Goal: Task Accomplishment & Management: Use online tool/utility

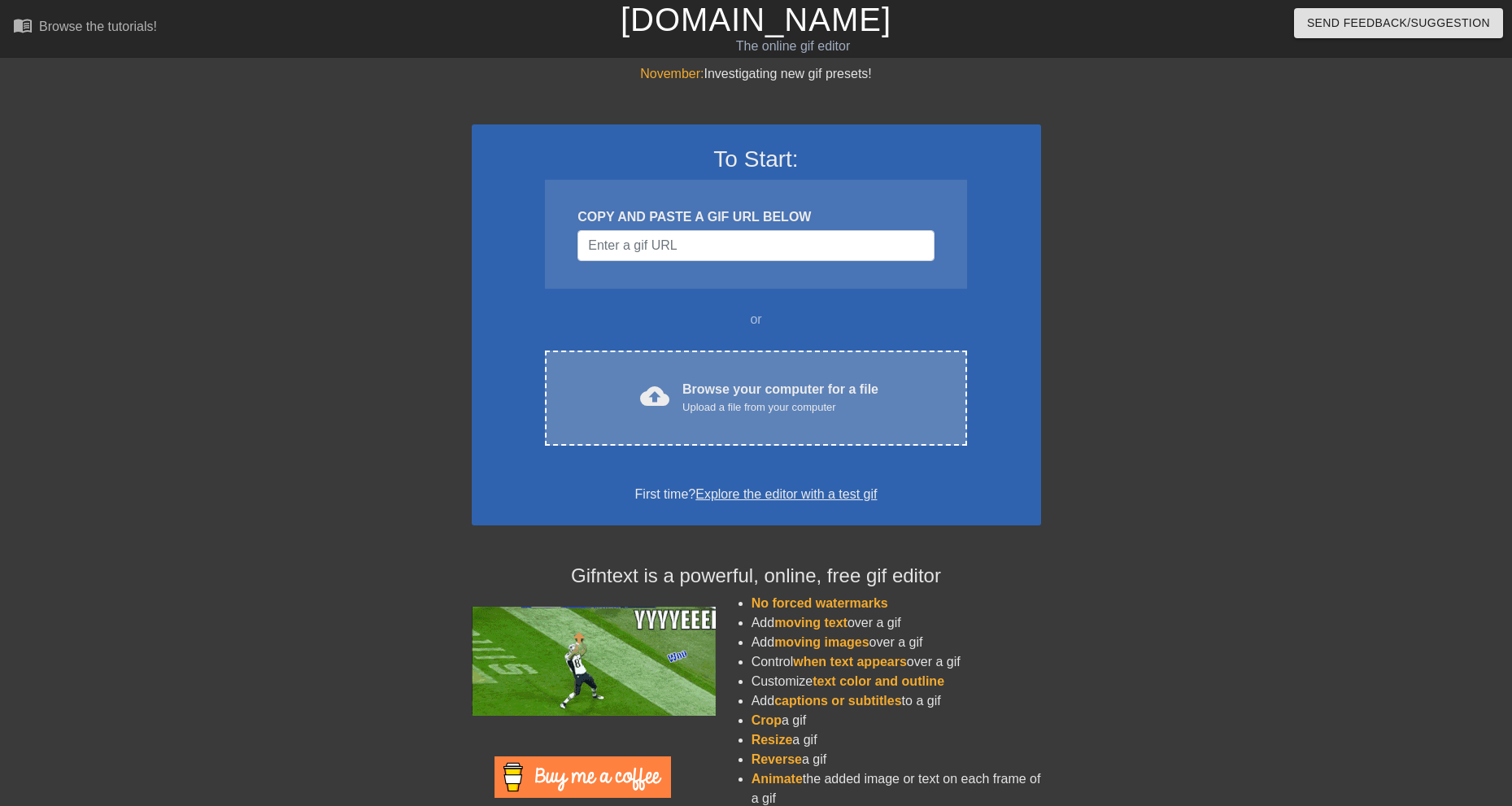
click at [708, 416] on div "cloud_upload Browse your computer for a file Upload a file from your computer" at bounding box center [756, 397] width 353 height 36
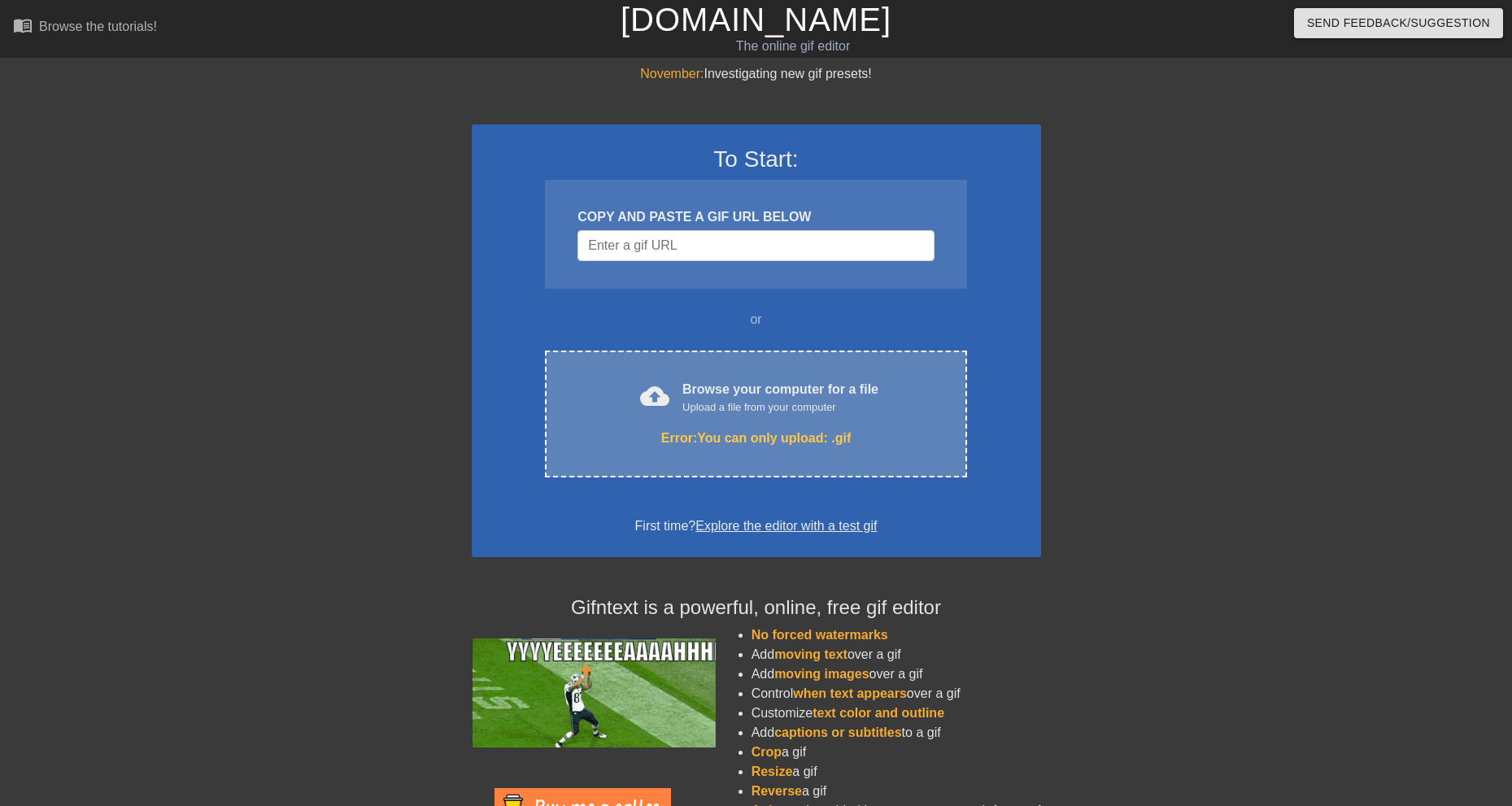
click at [759, 446] on div "Error: You can only upload: .gif" at bounding box center [756, 438] width 353 height 20
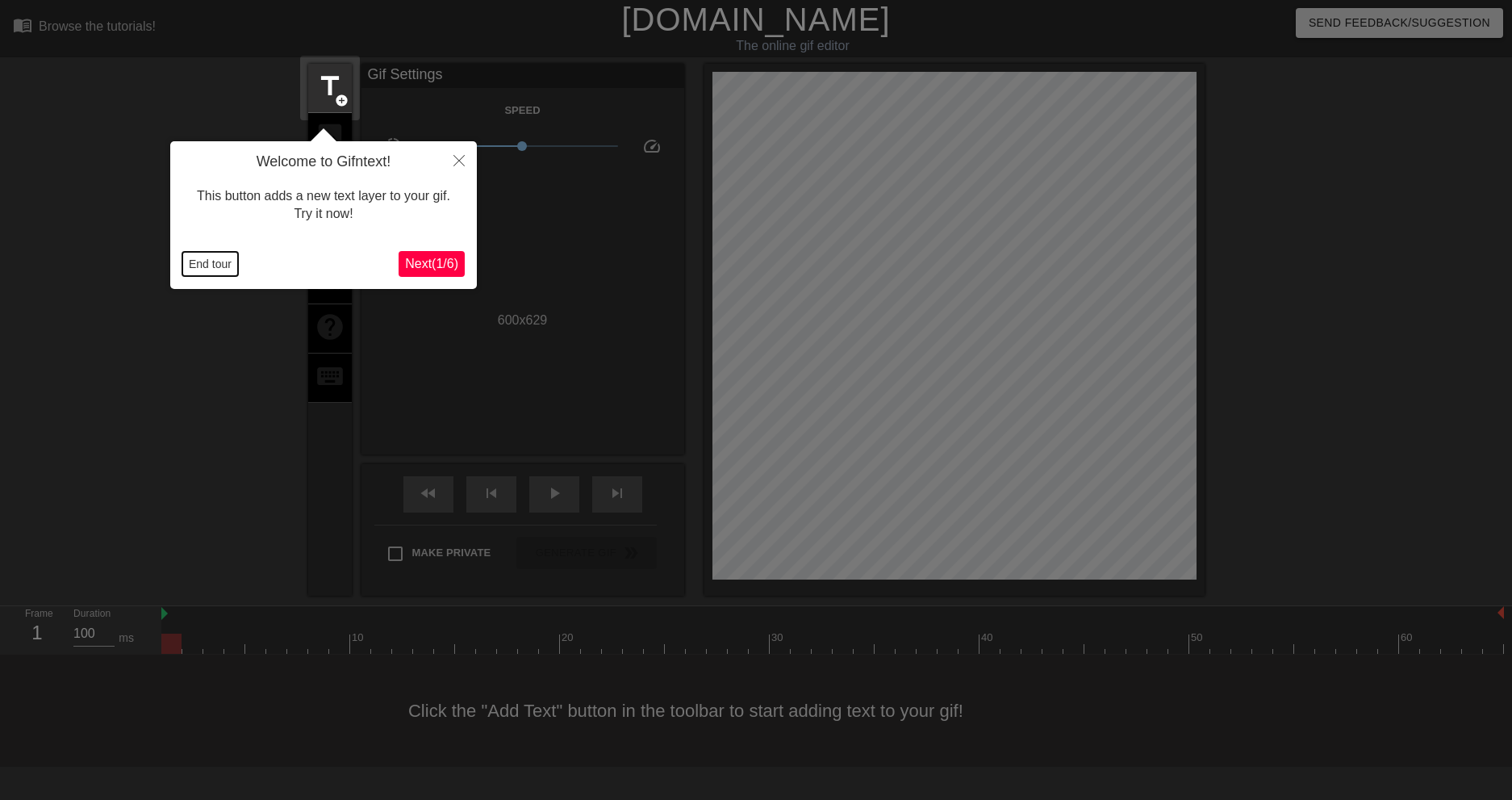
click at [217, 261] on button "End tour" at bounding box center [209, 264] width 55 height 25
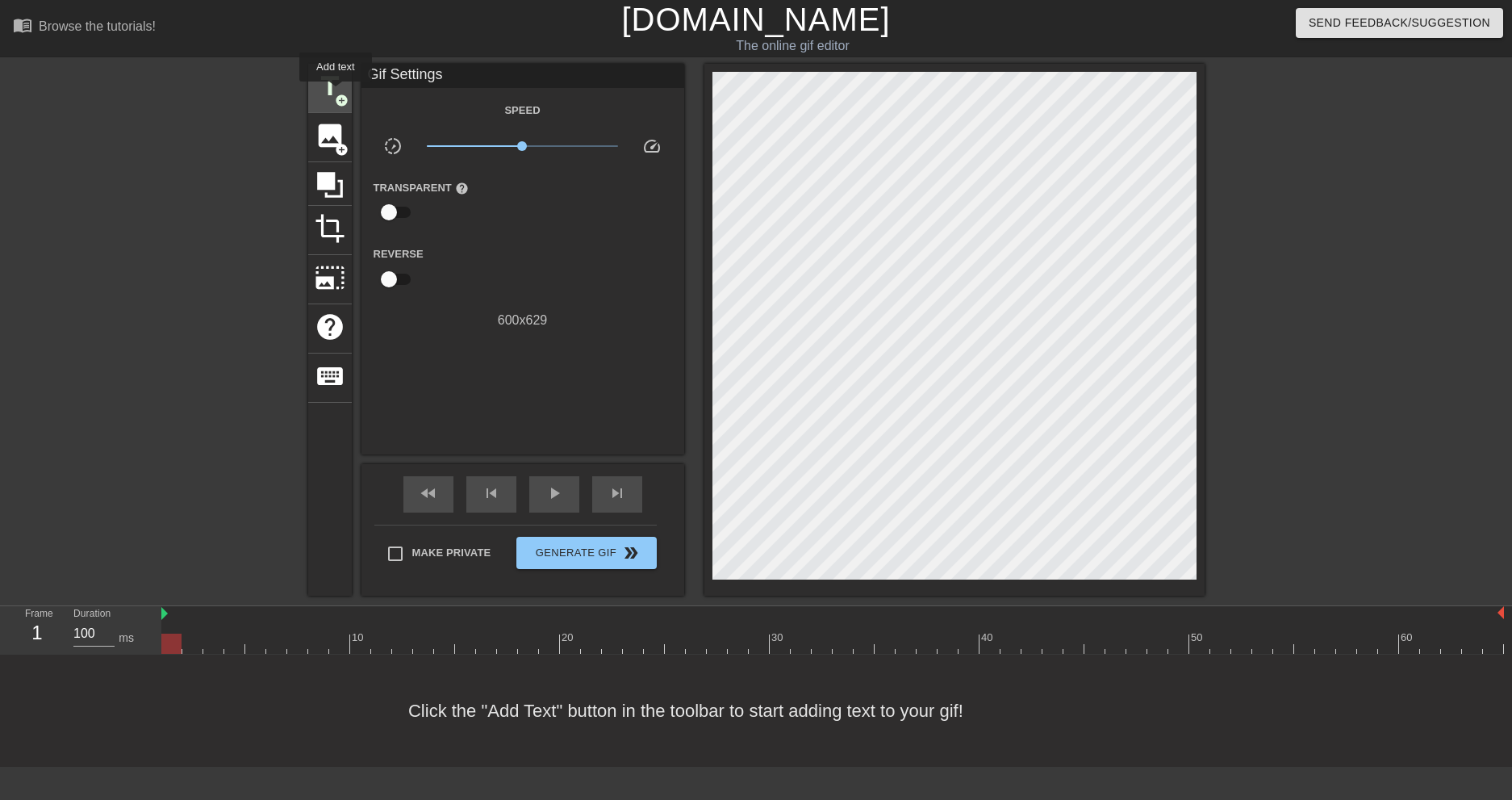
click at [336, 93] on span "add_circle" at bounding box center [342, 100] width 14 height 14
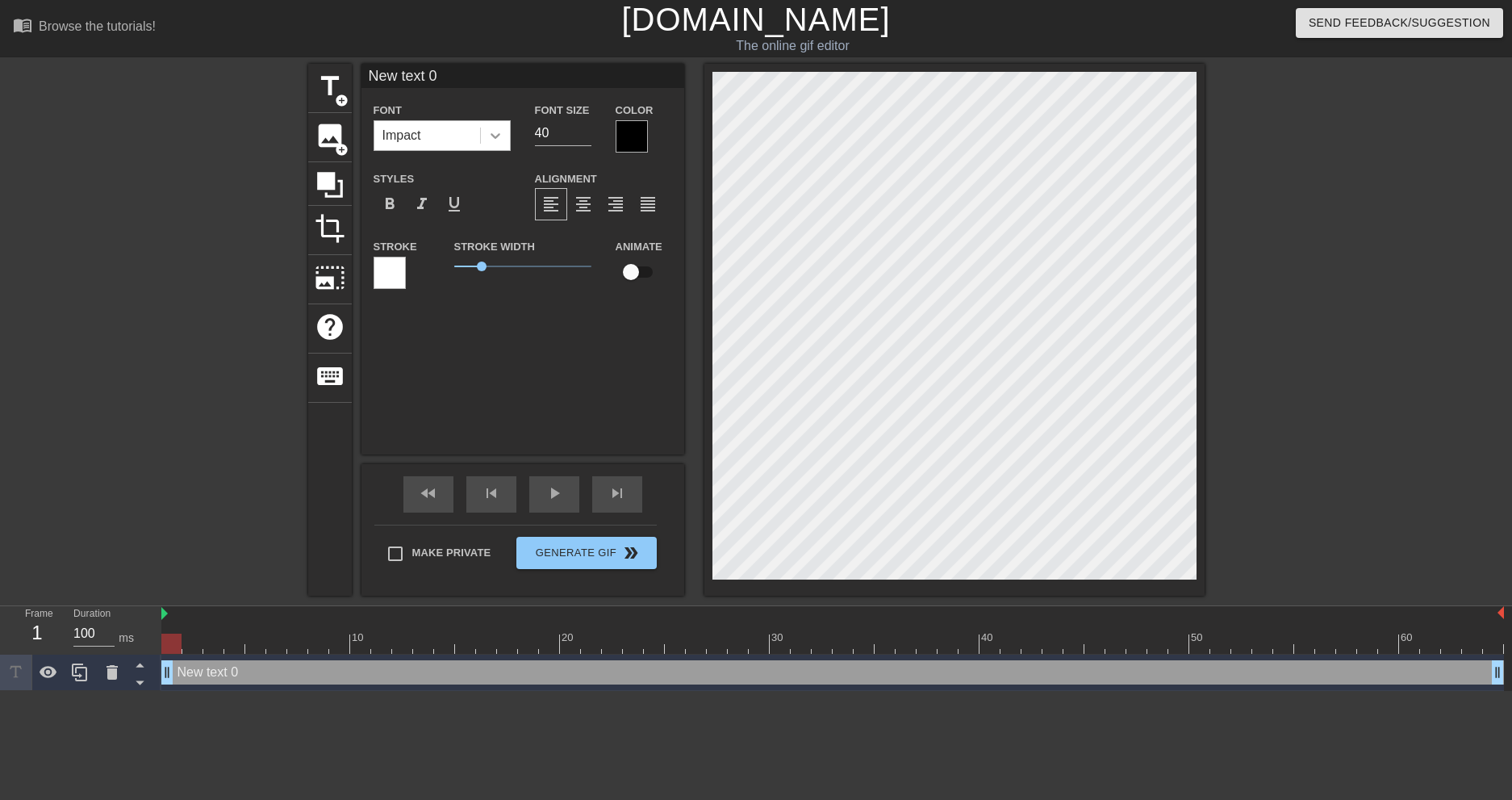
click at [493, 137] on icon at bounding box center [495, 136] width 10 height 5
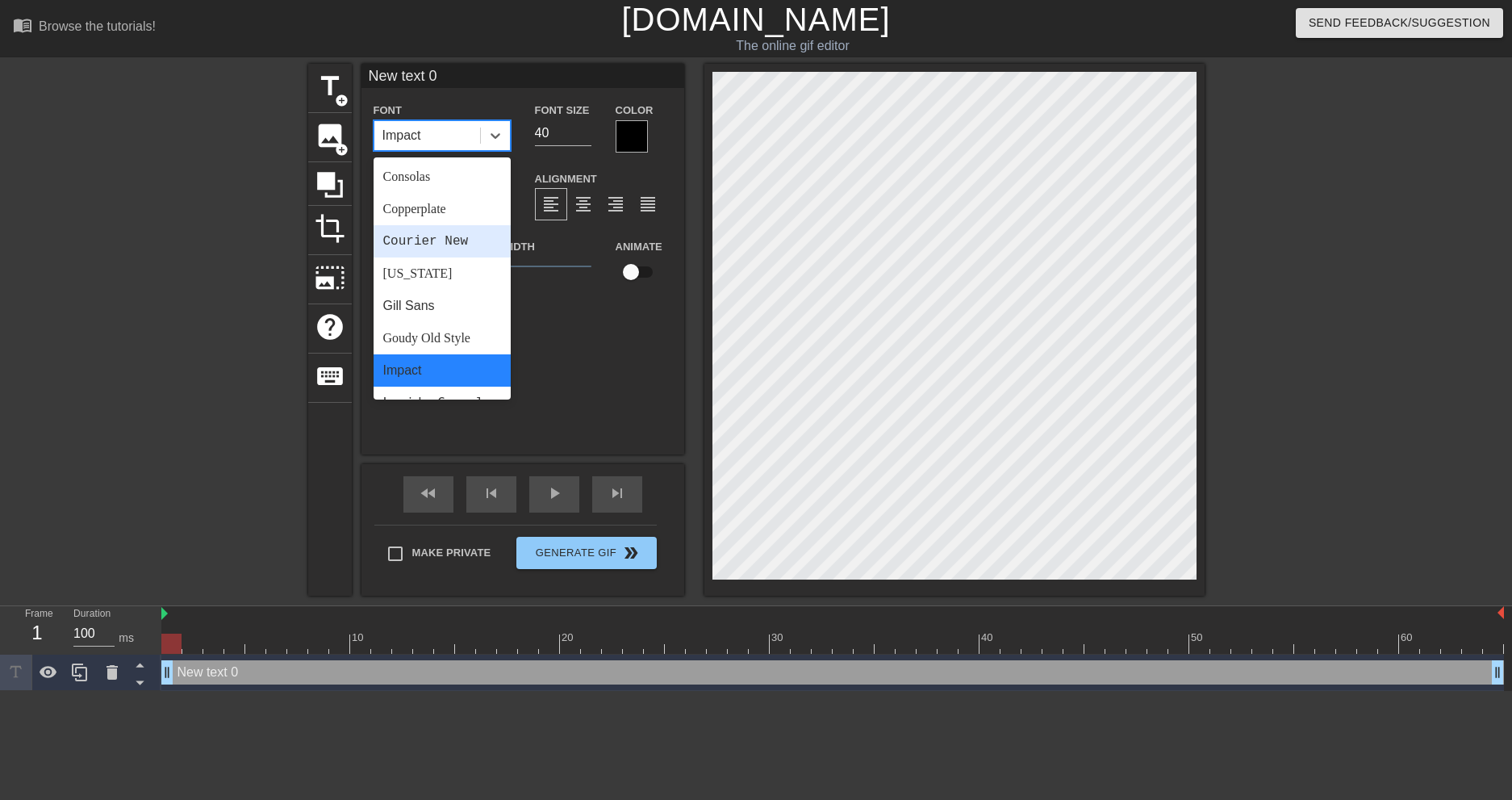
scroll to position [323, 0]
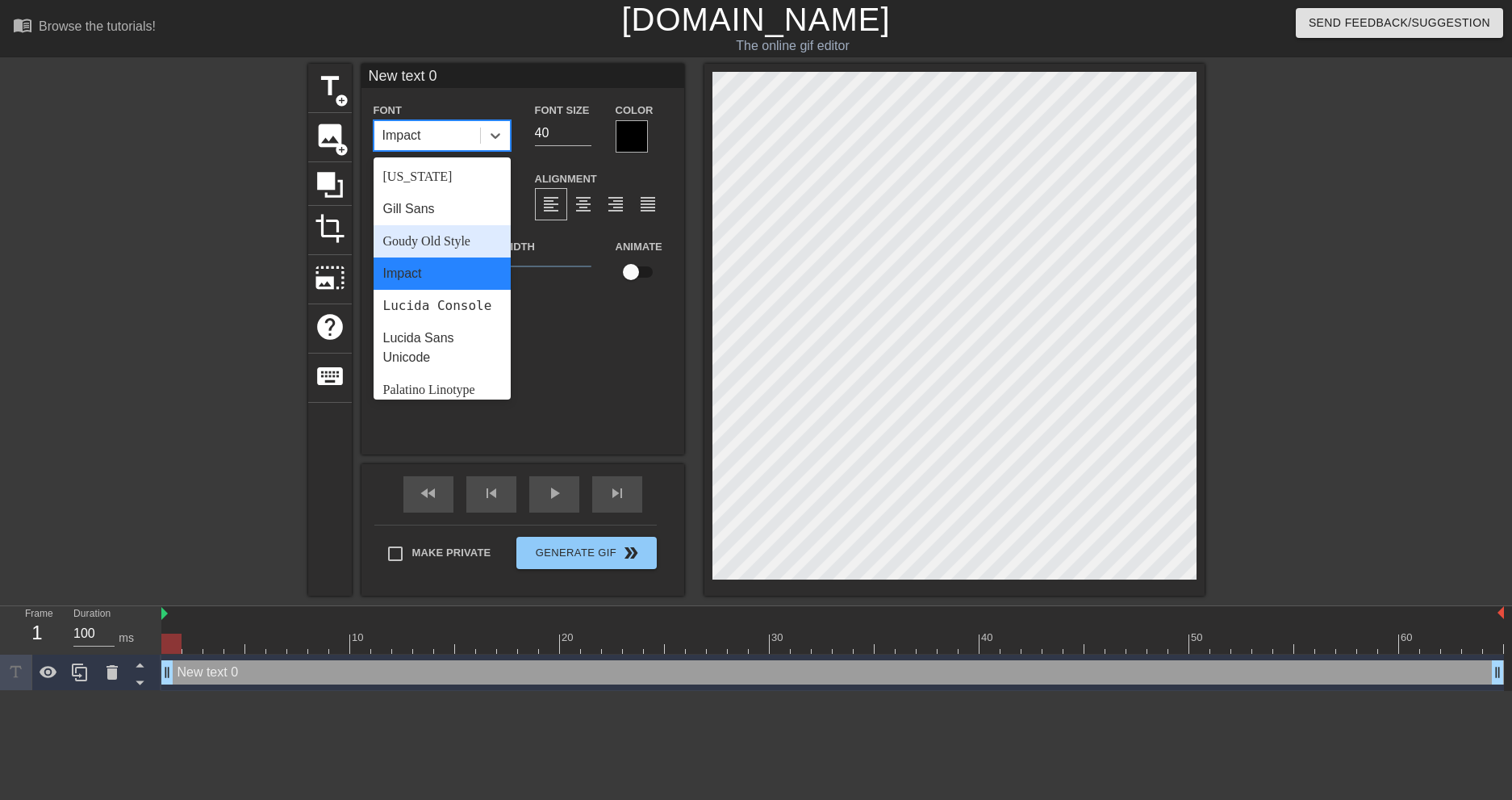
click at [442, 243] on div "Goudy Old Style" at bounding box center [442, 241] width 137 height 33
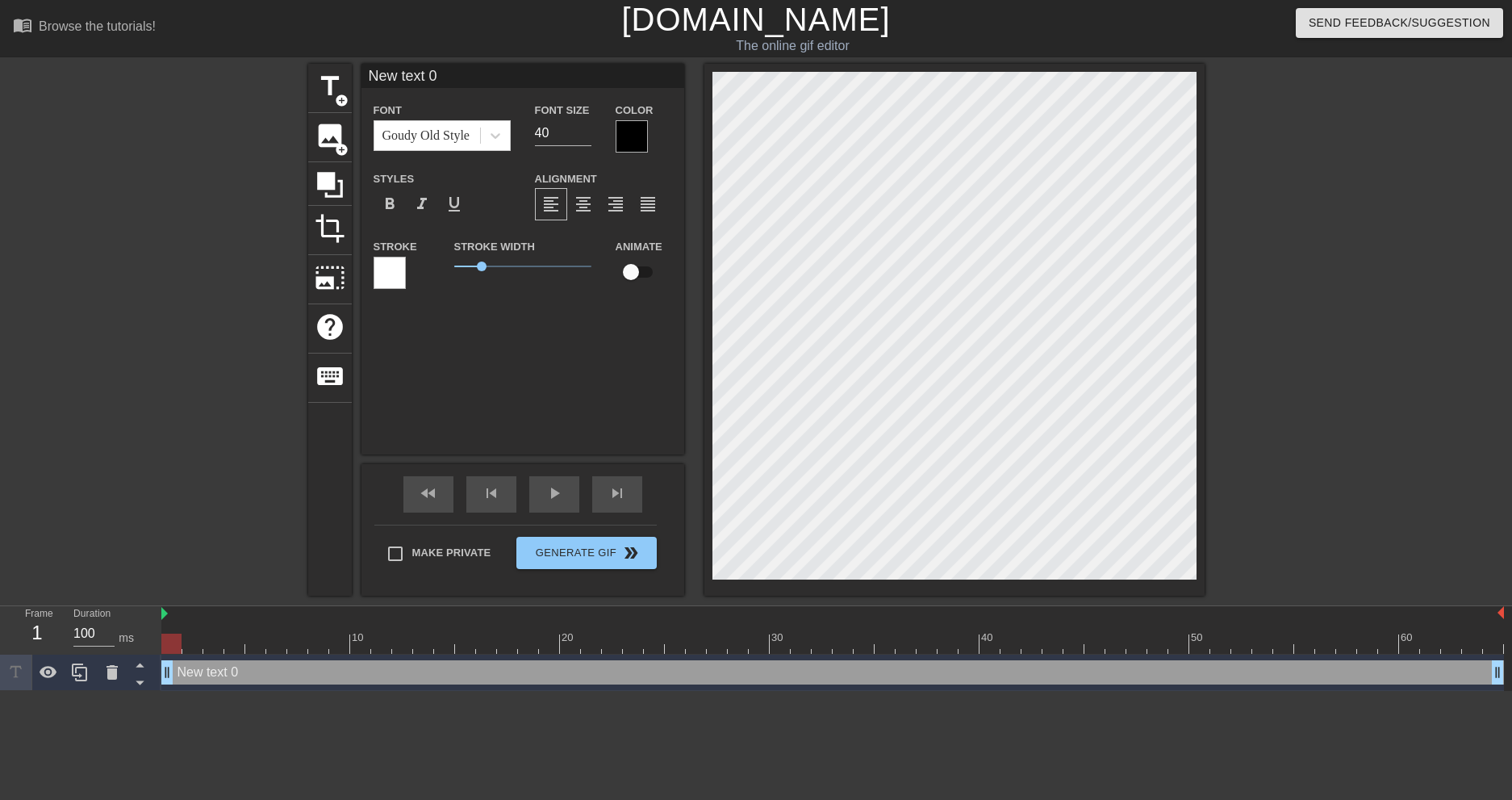
scroll to position [3, 5]
type input "New text"
type textarea "New text"
type input "New text"
type textarea "New text"
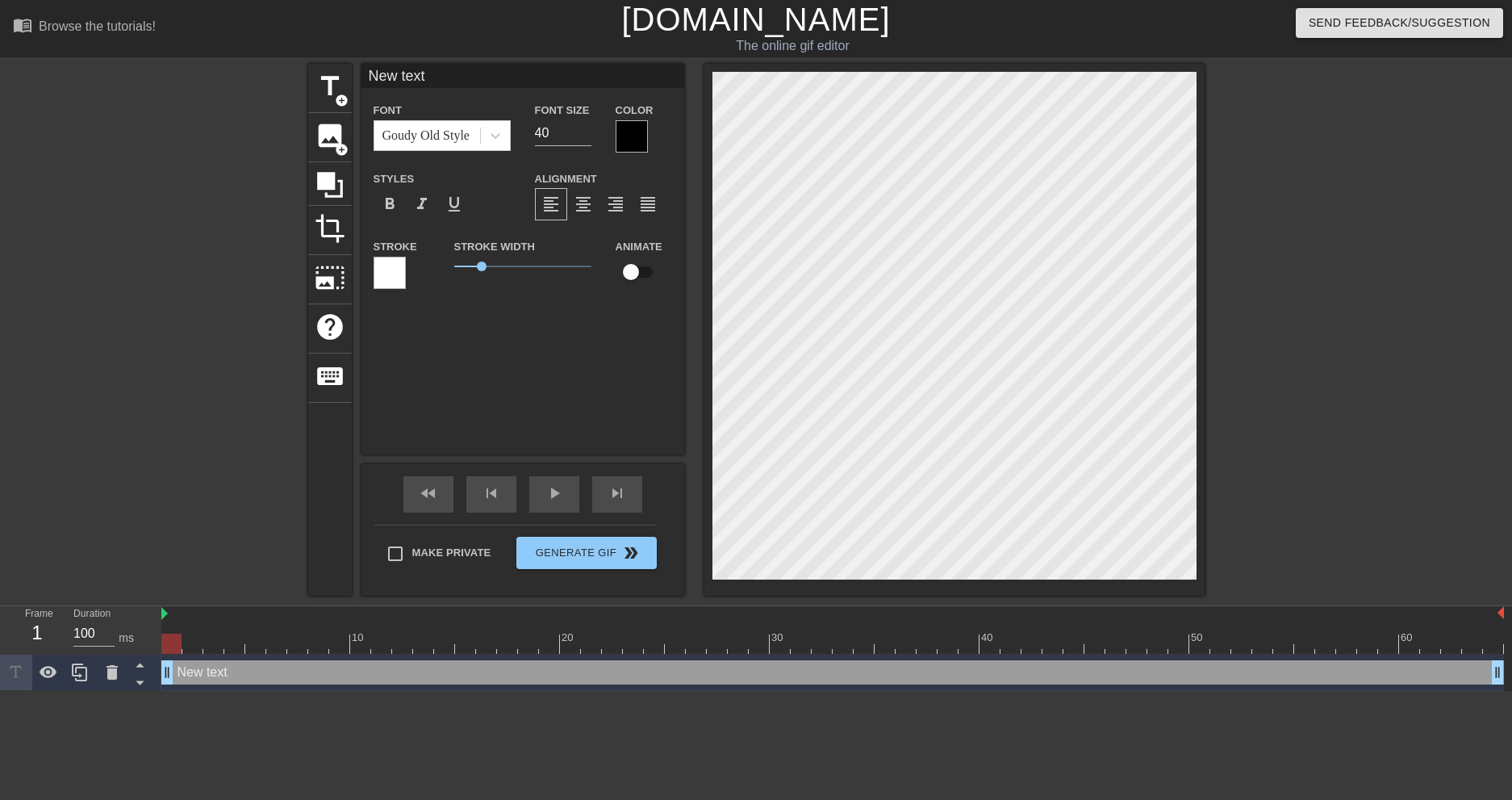
type input "New tex"
type textarea "New tex"
type input "New te"
type textarea "New te"
type input "New t"
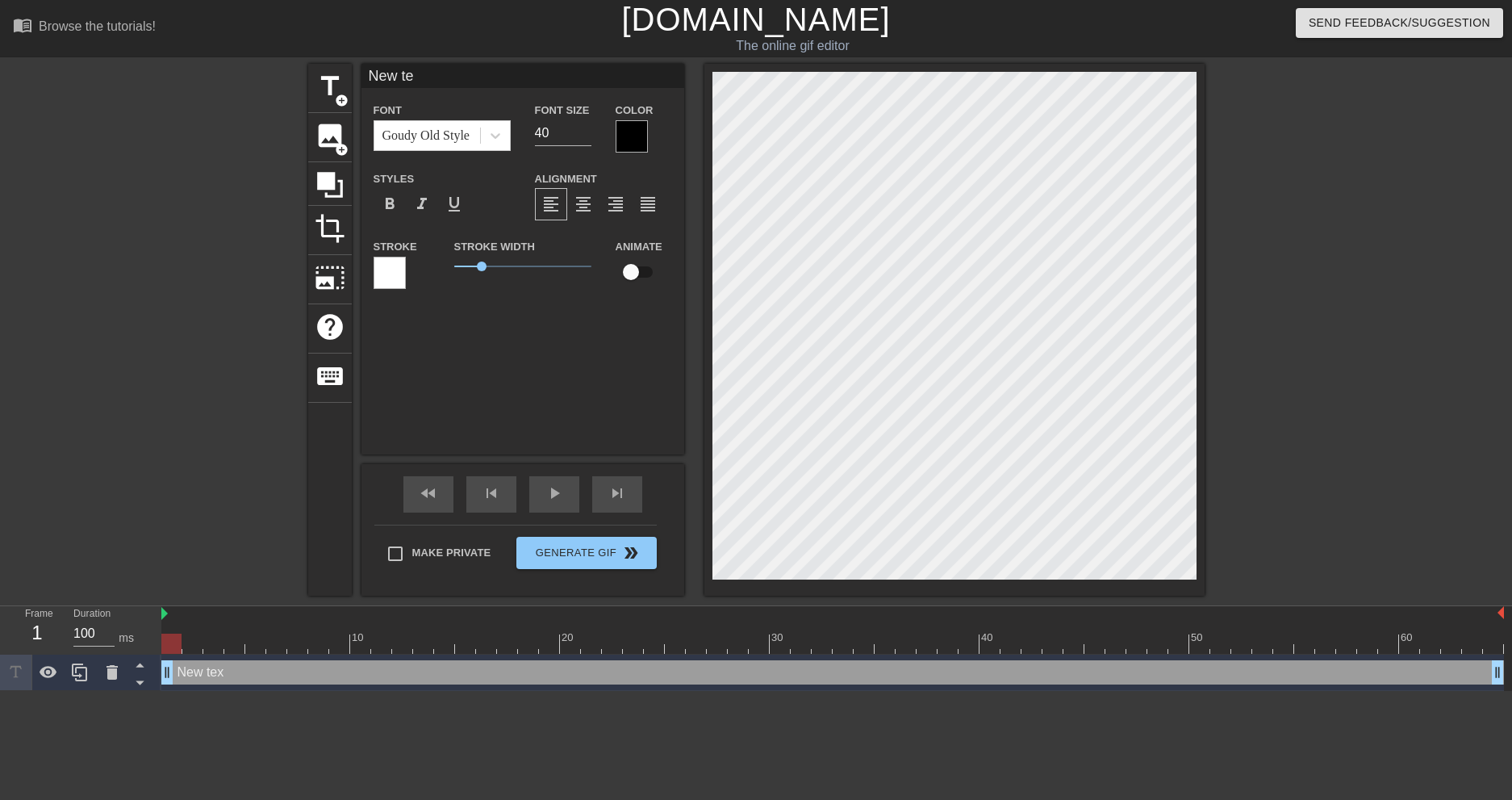
type textarea "New t"
type input "New"
type textarea "New"
type input "New"
type textarea "New"
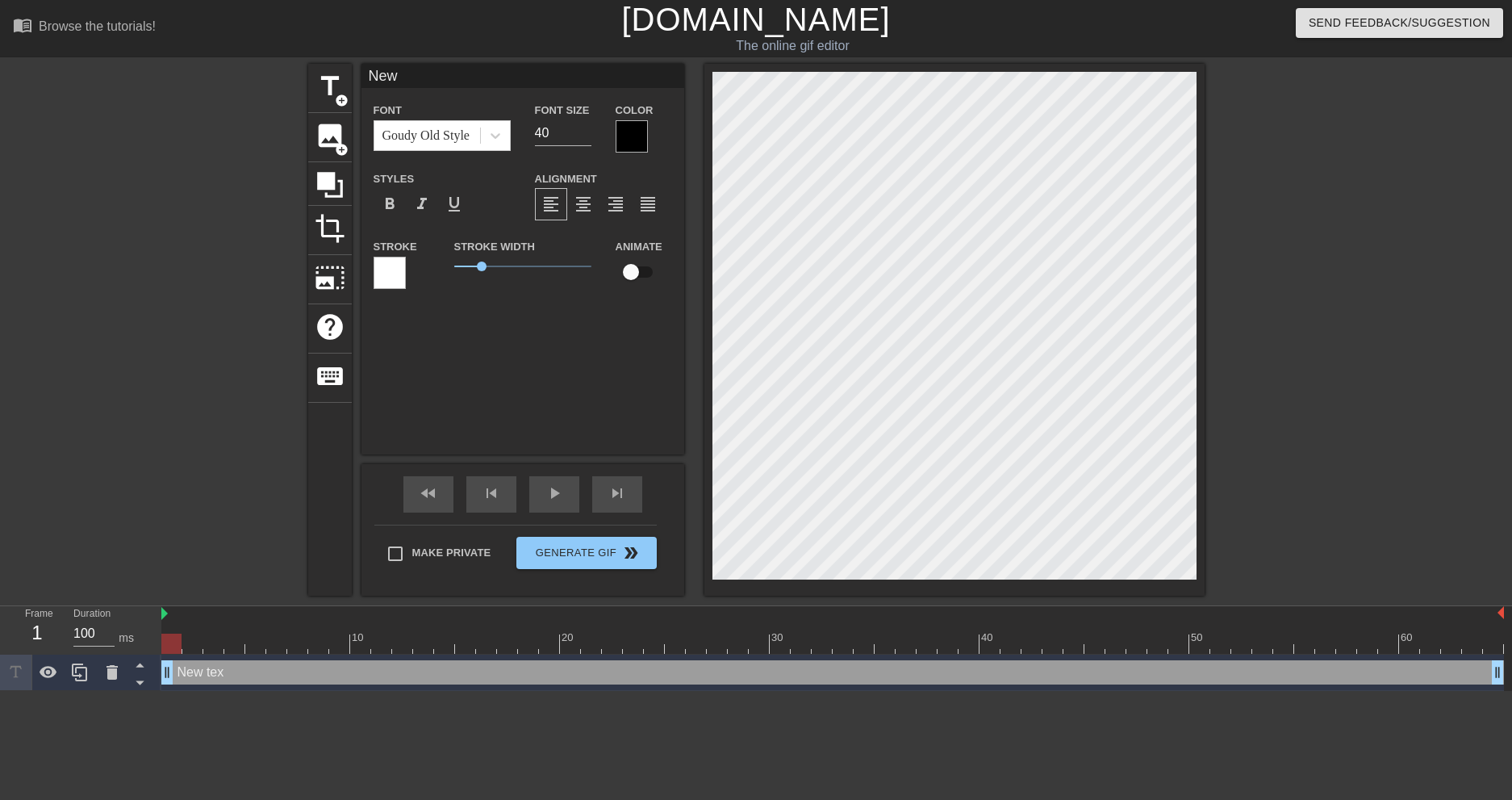
type input "Ne"
type textarea "Ne"
type input "N"
type textarea "N"
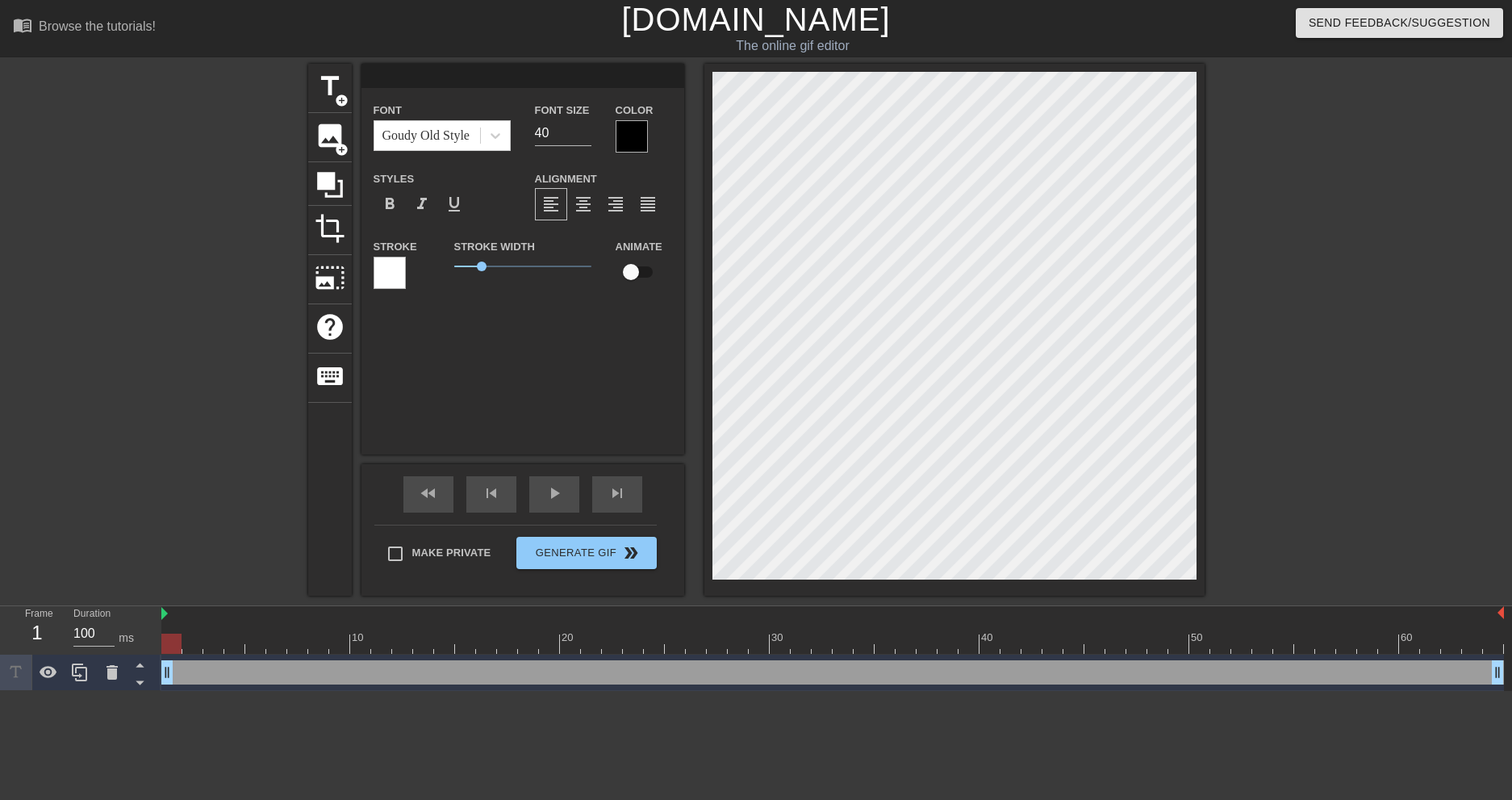
type input "N"
type textarea "N"
type input "NO"
type textarea "NO"
type input "NOF"
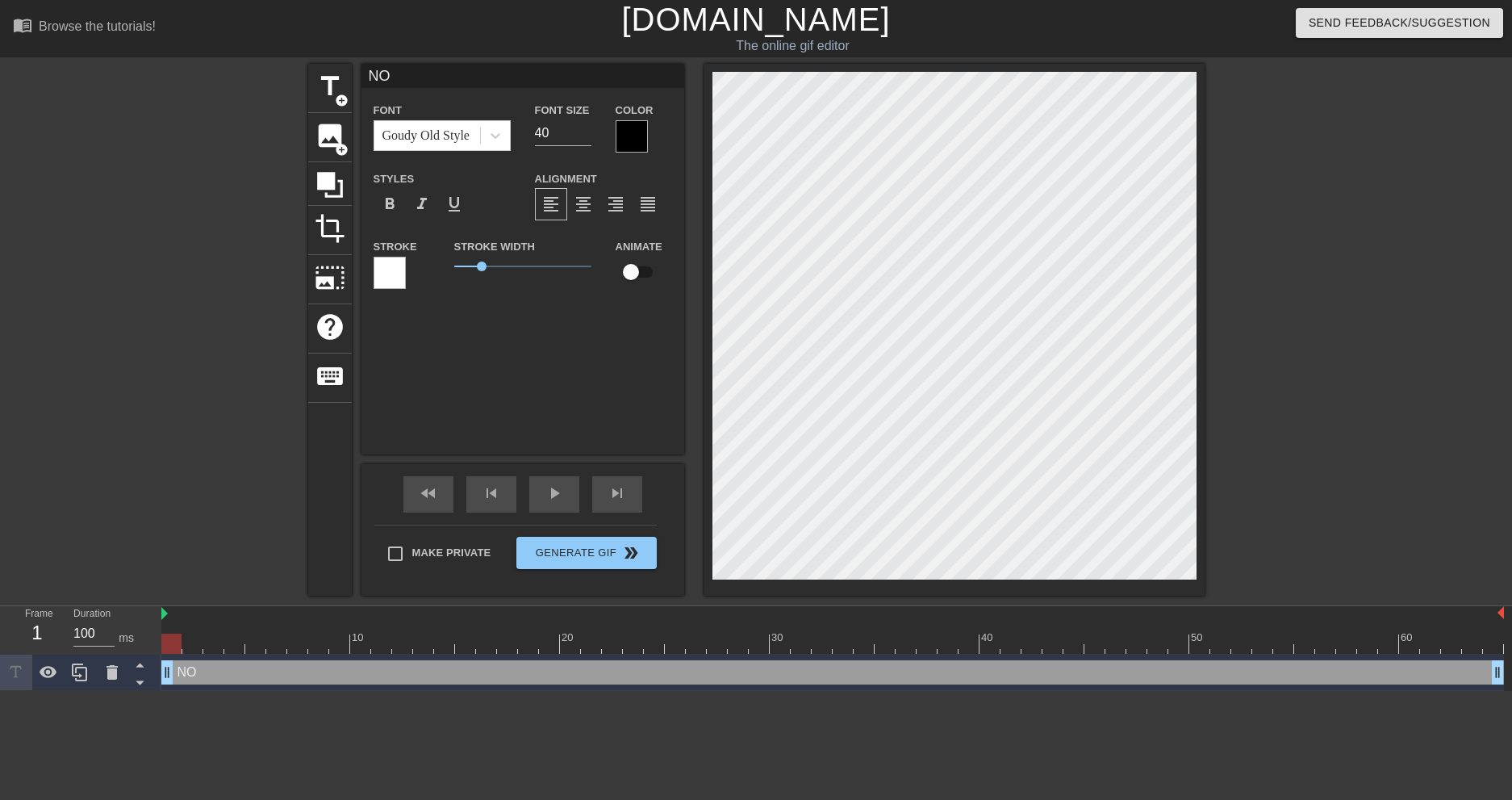
type textarea "NOF"
type input "NOFA"
type textarea "NOFA"
type input "NOFAX"
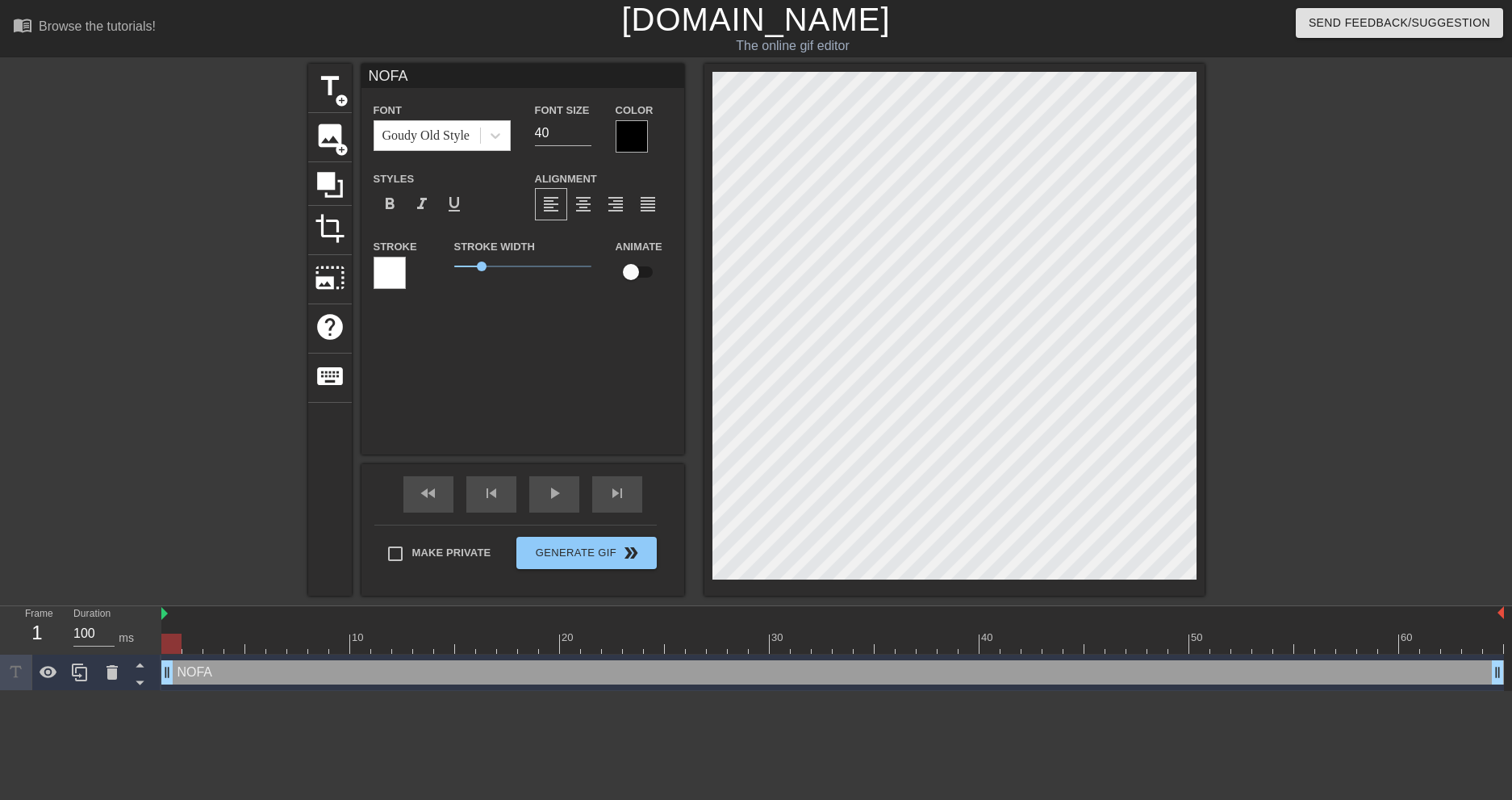
type textarea "NOFAX"
type input "NOFAX"
type textarea "NOFAX"
type input "NOFAX"
type textarea "NOFAX"
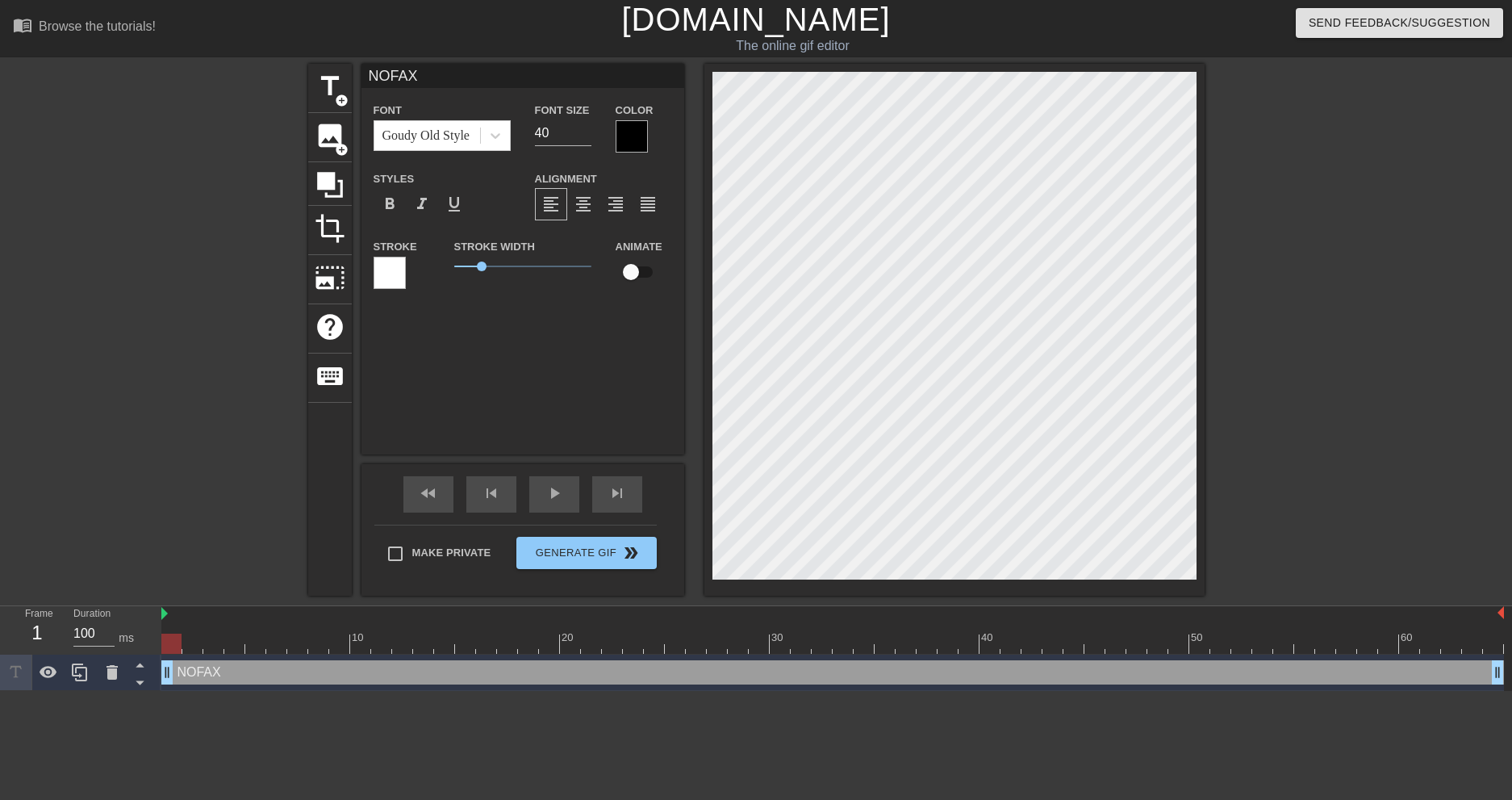
type input "NOFAX I"
type textarea "NOFAX I"
type input "NOFAX IS"
type textarea "NOFAX IS"
type input "NOFAX IS"
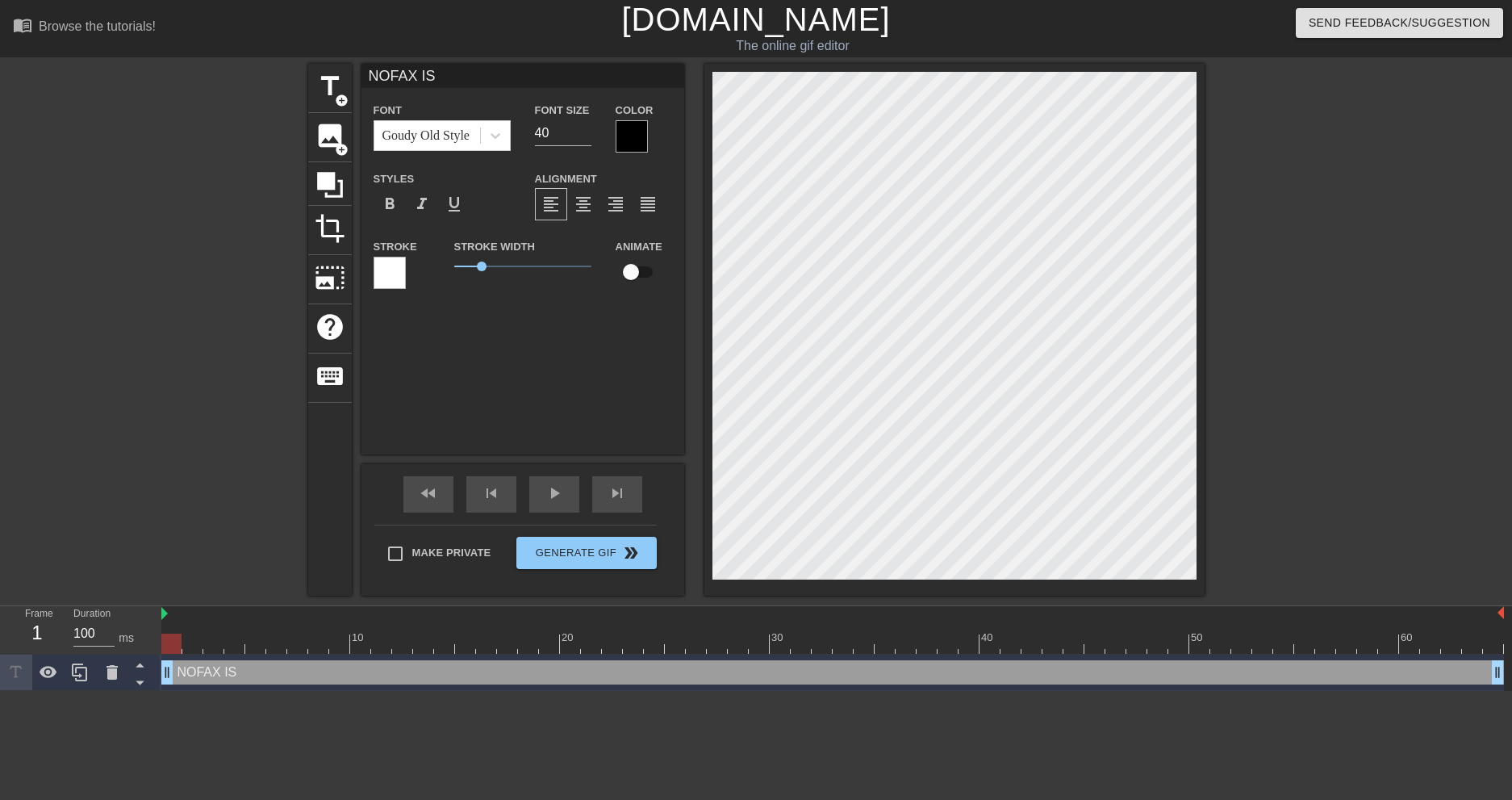
type textarea "NOFAX IS"
type input "NOFAX IS C"
type textarea "NOFAX IS C"
type input "NOFAX IS CO"
type textarea "NOFAX IS CO"
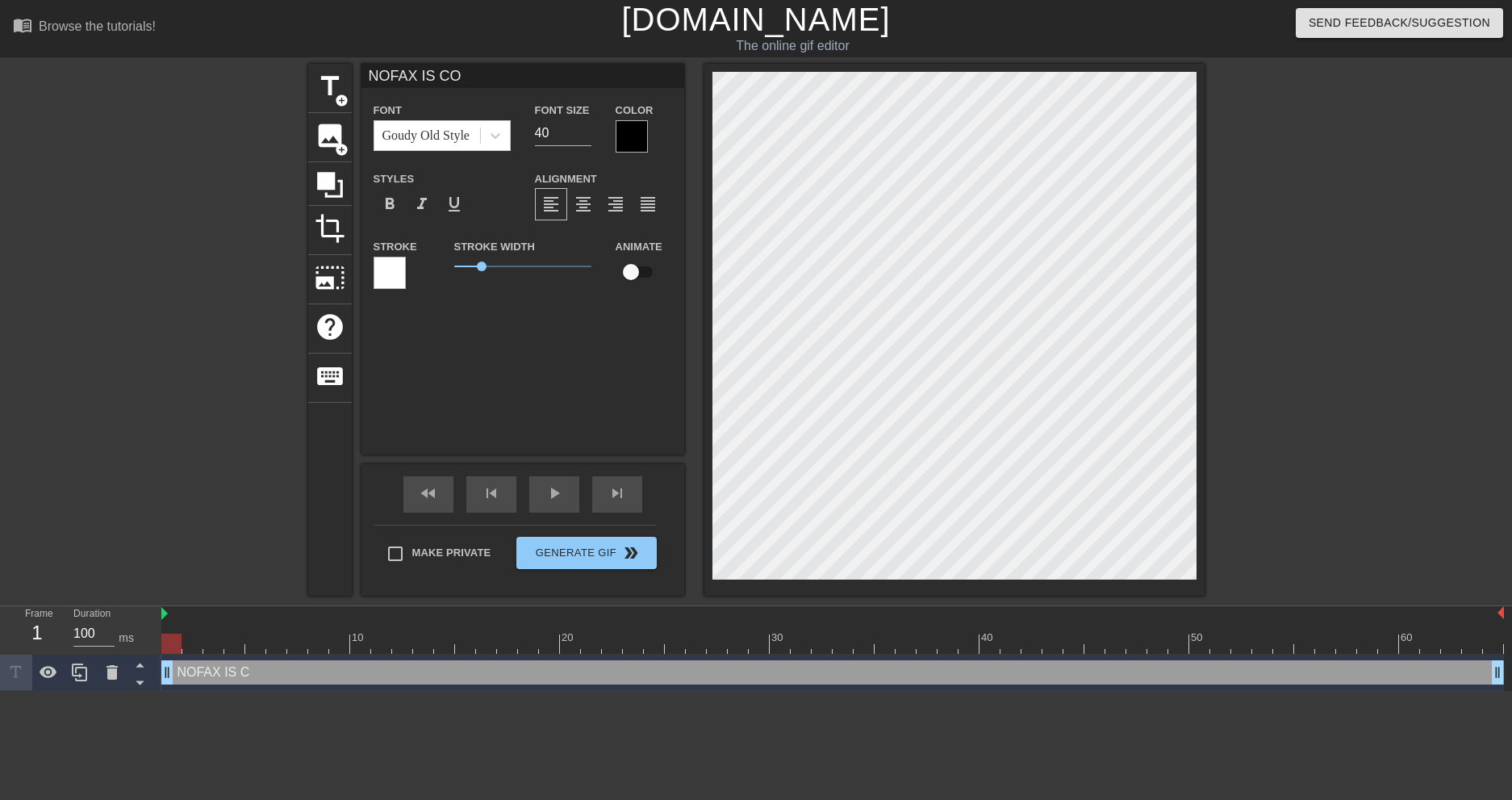
type input "NOFAX IS COM"
type textarea "NOFAX IS COM"
type input "NOFAX IS COMI"
type textarea "NOFAX IS COMI"
type input "NOFAX IS COMIN"
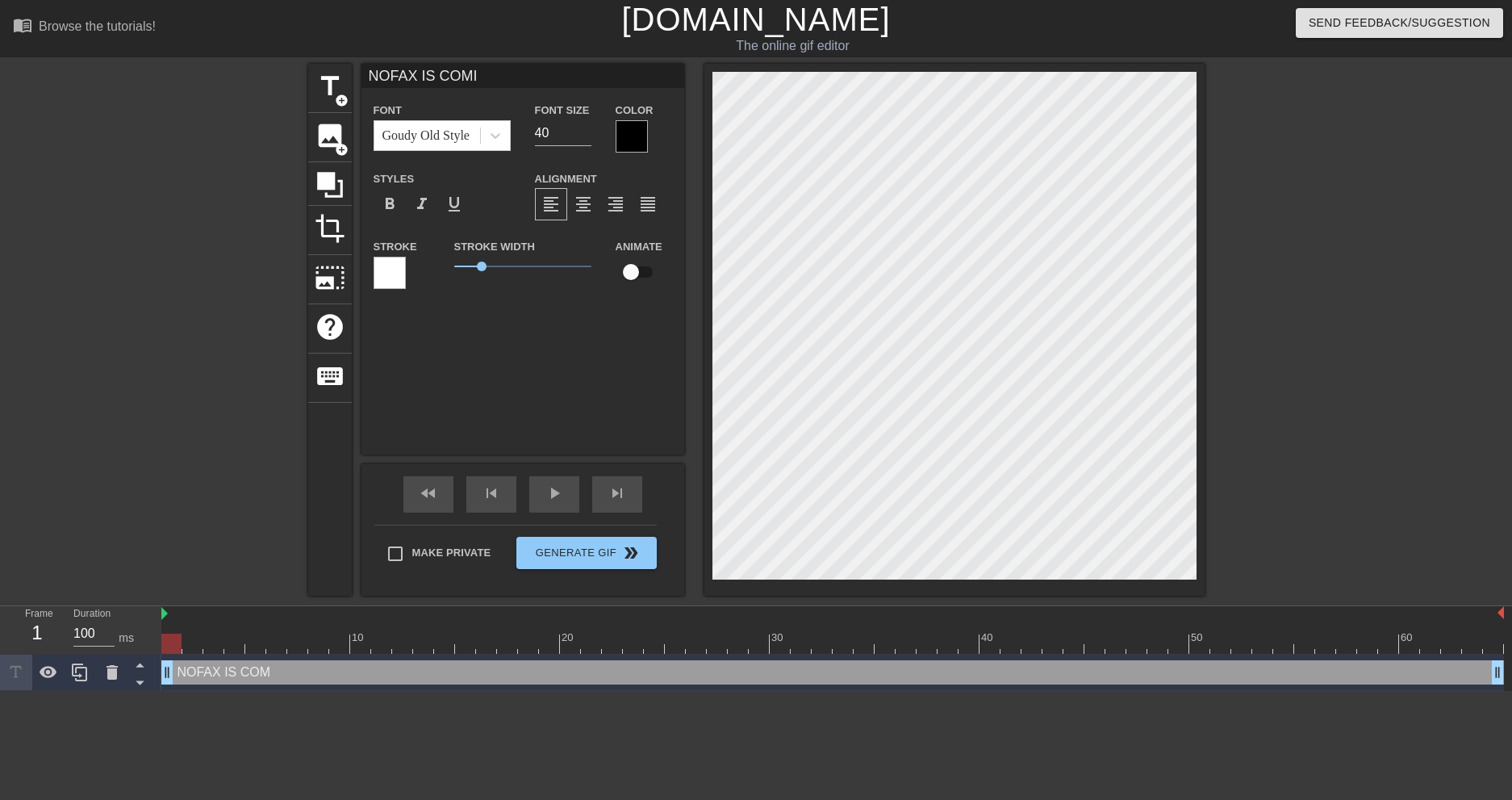
type textarea "NOFAX IS COMIN"
type input "NOFAX IS COMING"
type textarea "NOFAX IS COMING"
type input "NOFAX IS COMING!"
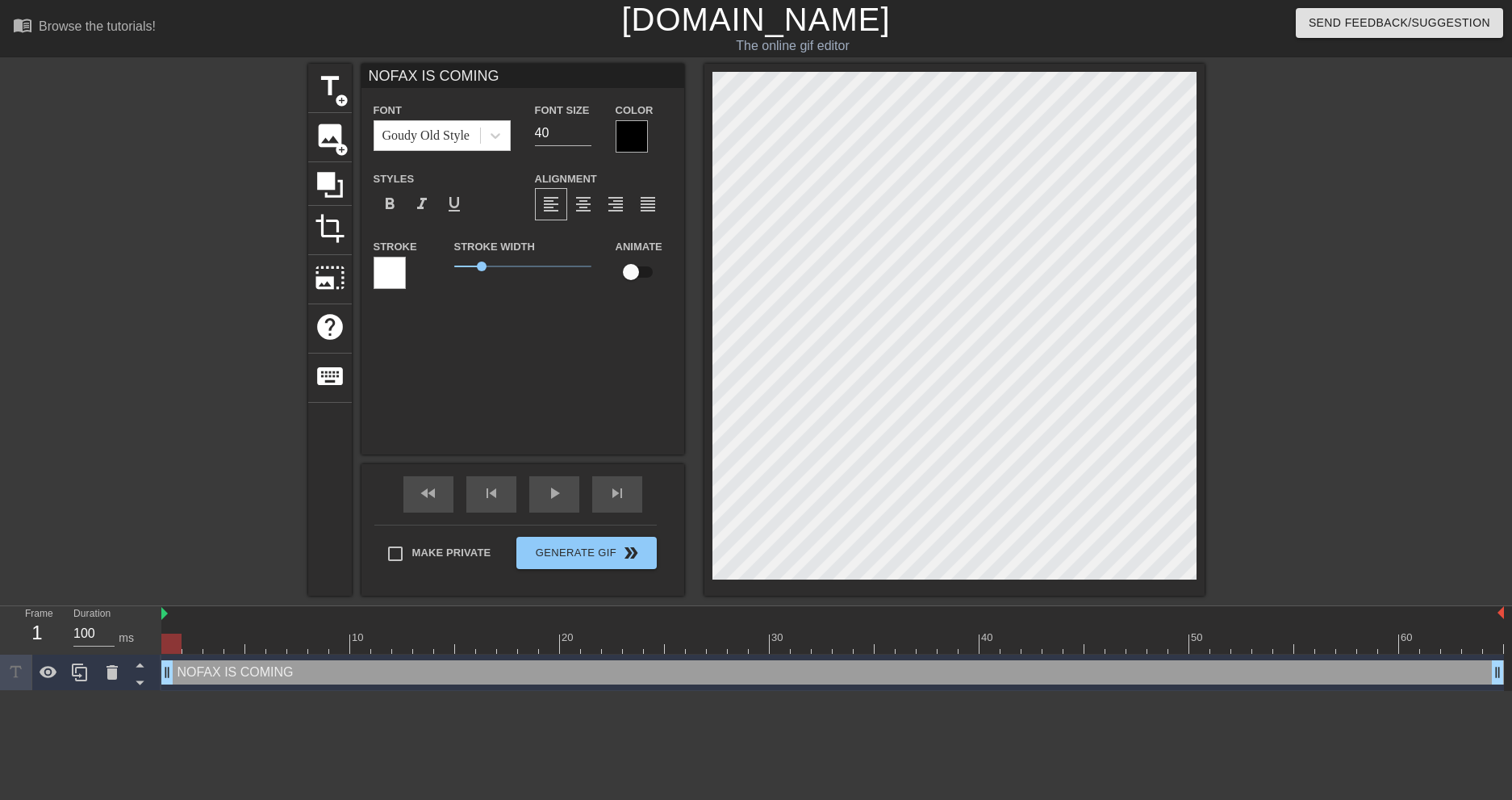
type textarea "NOFAX IS COMING!"
type input "NOFAX IS COMING!!"
type textarea "NOFAX IS COMING!!"
click at [563, 492] on span "play_arrow" at bounding box center [554, 493] width 19 height 19
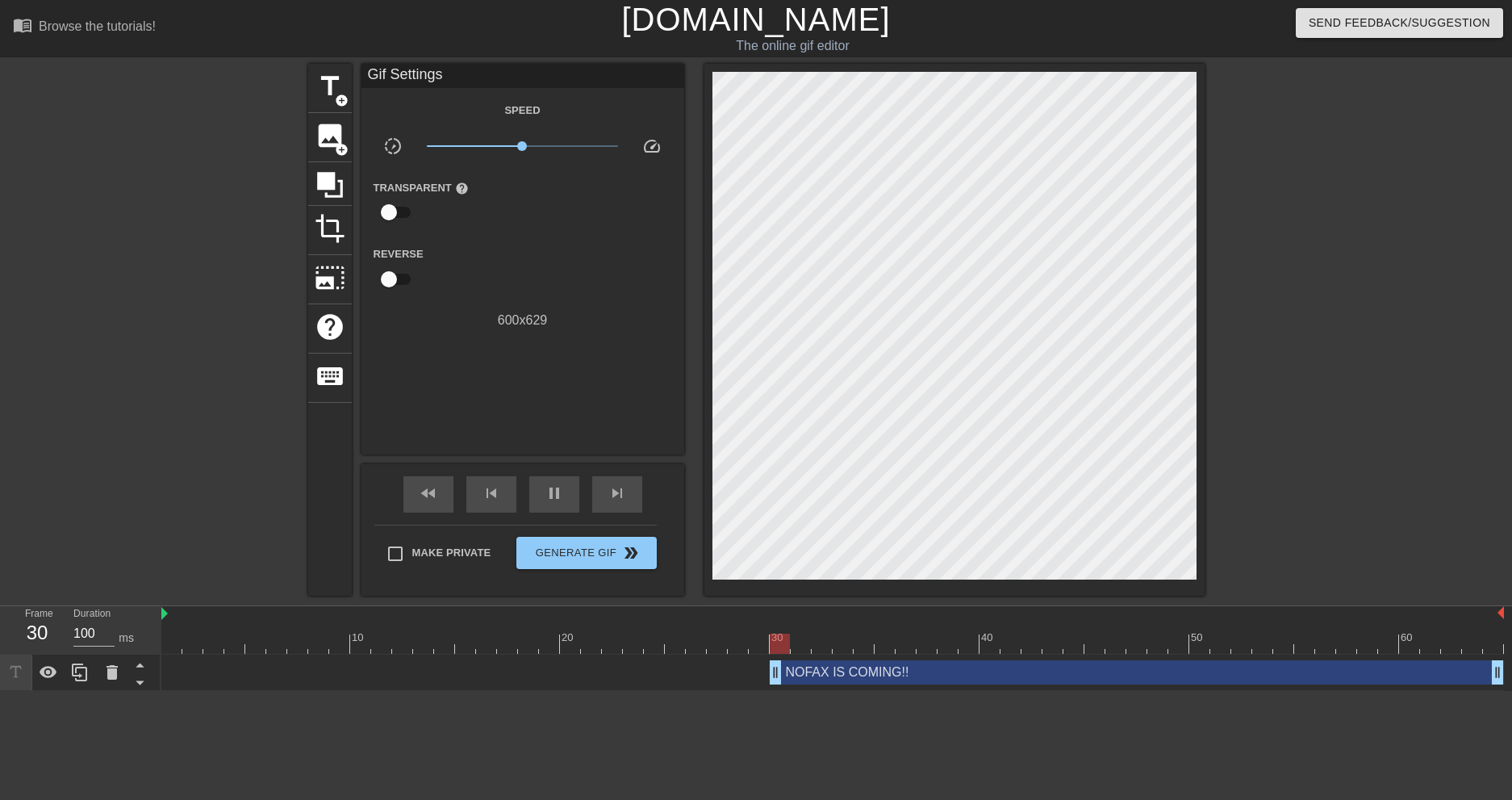
drag, startPoint x: 171, startPoint y: 671, endPoint x: 777, endPoint y: 657, distance: 606.2
click at [777, 657] on div "NOFAX IS COMING!! drag_handle drag_handle" at bounding box center [832, 672] width 1342 height 36
click at [325, 93] on span "title" at bounding box center [330, 86] width 31 height 31
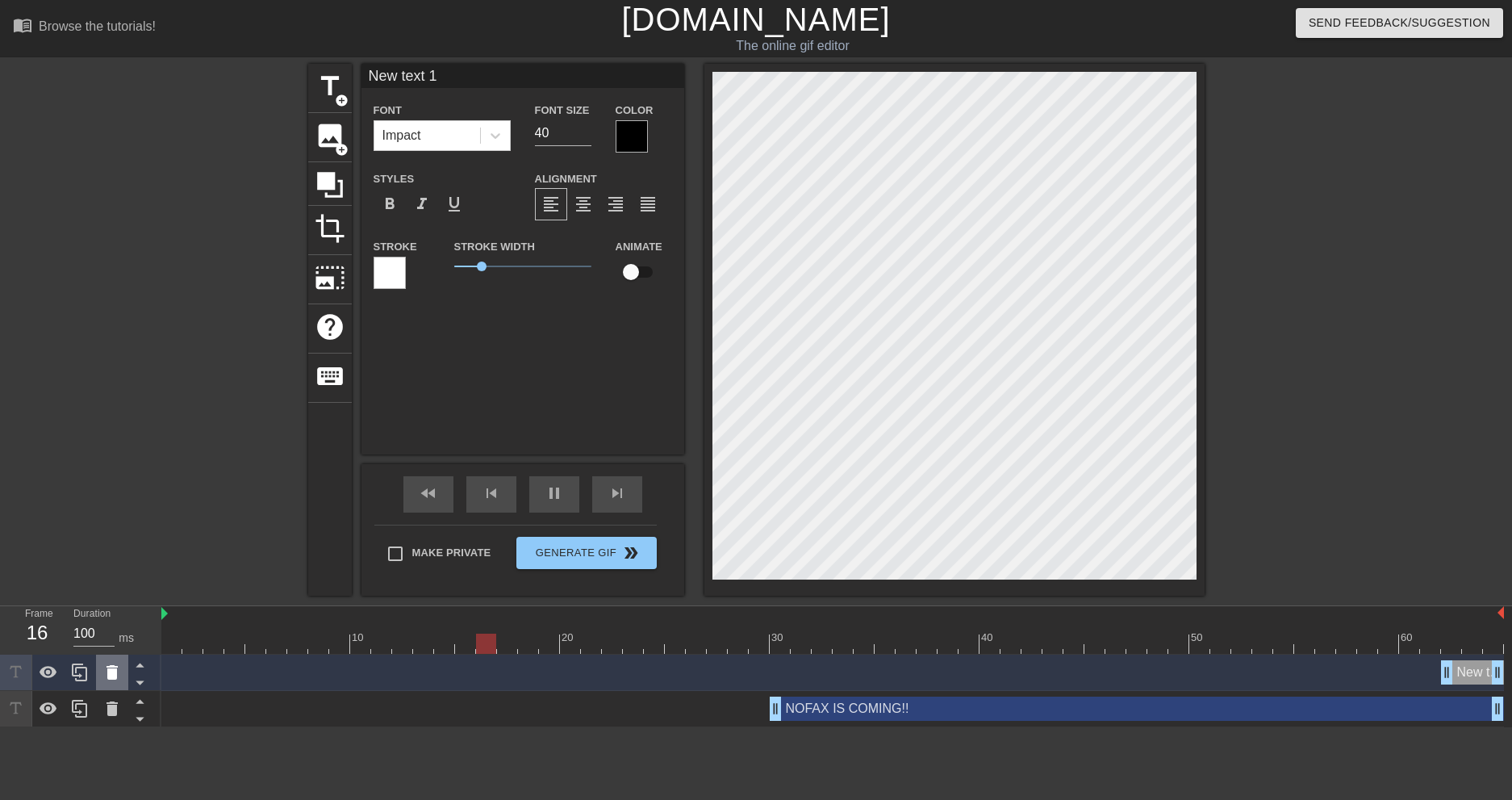
click at [121, 671] on icon at bounding box center [112, 672] width 19 height 19
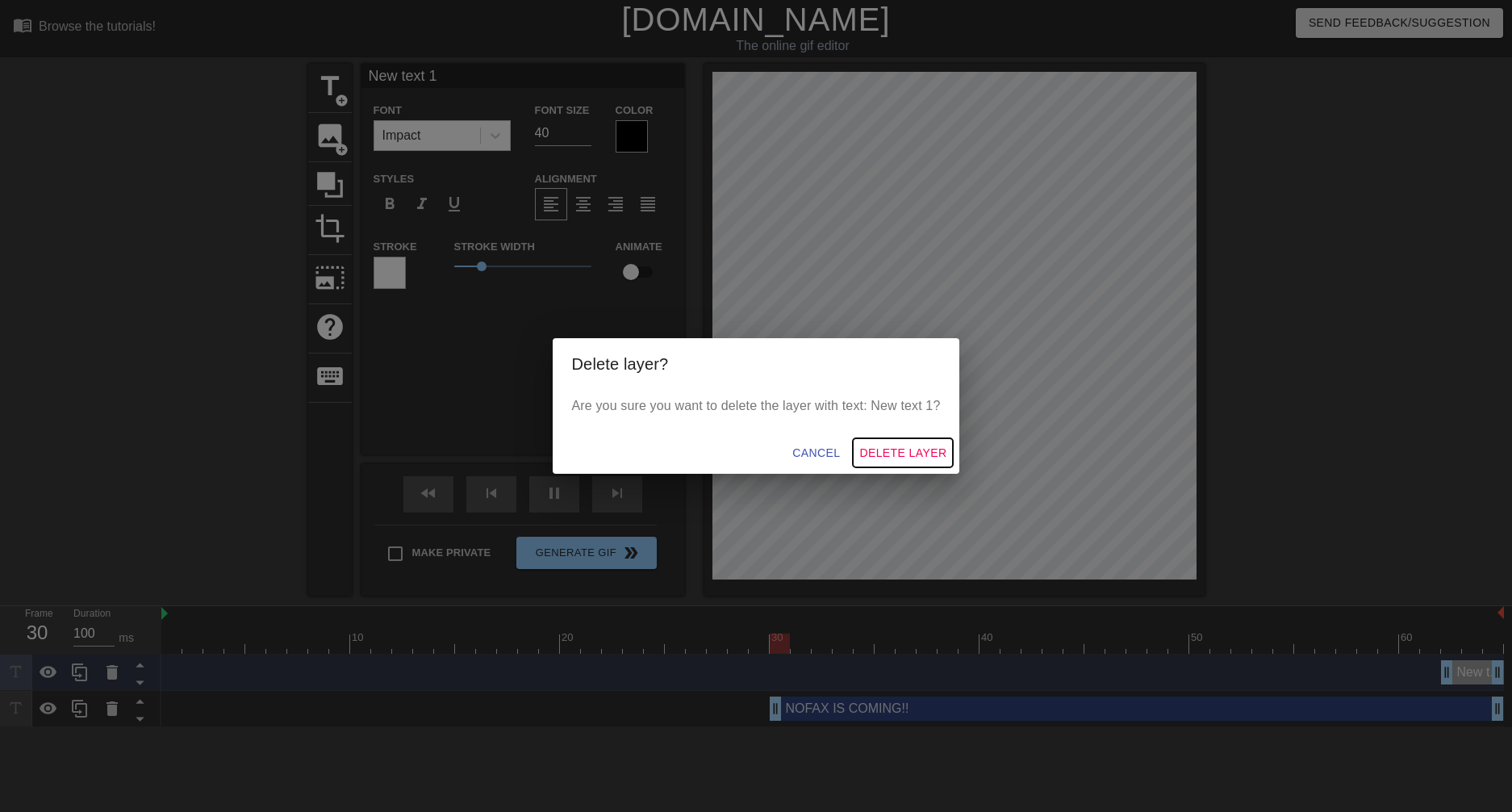
click at [893, 450] on span "Delete Layer" at bounding box center [902, 453] width 87 height 20
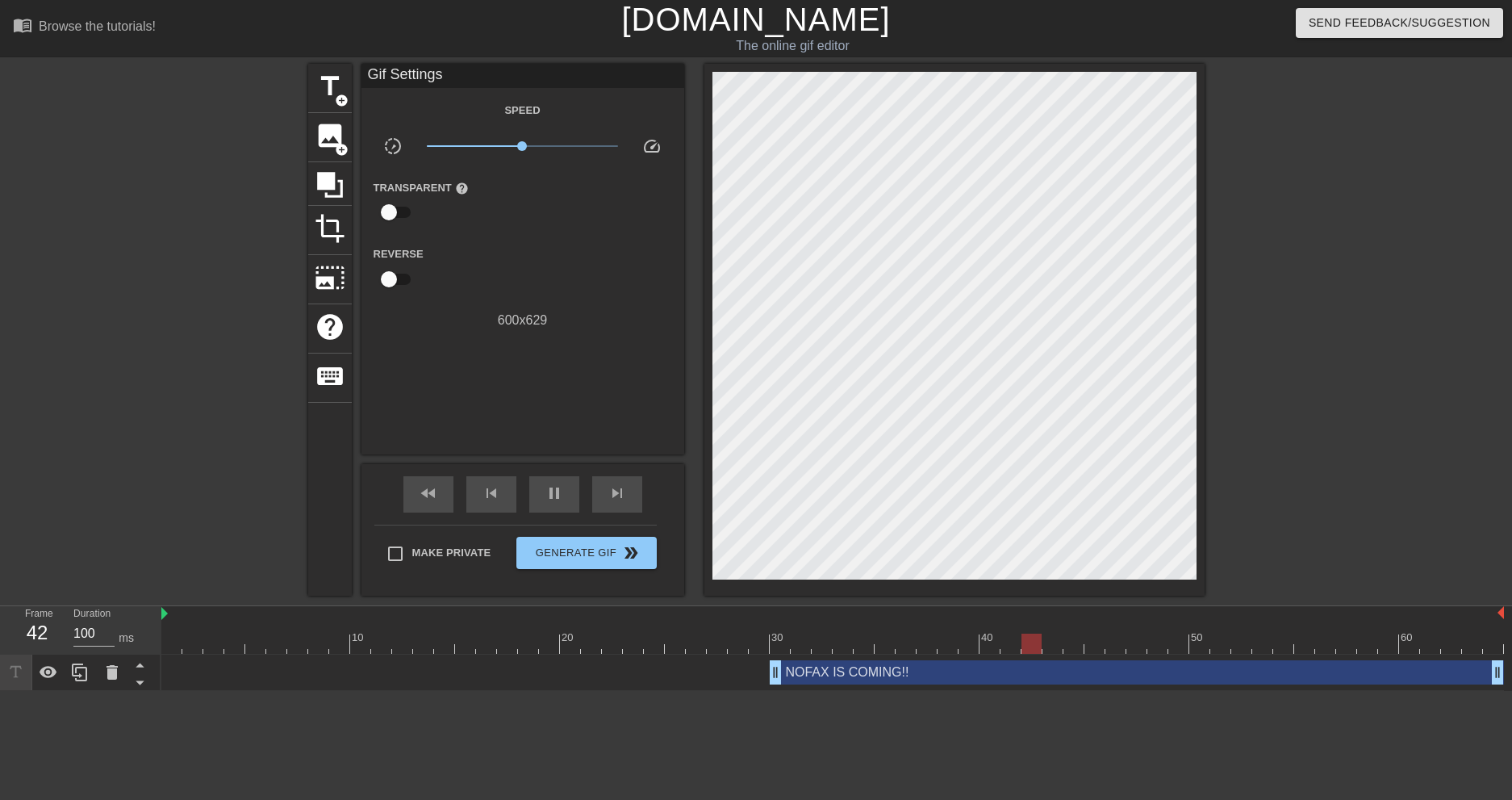
click at [952, 671] on div "NOFAX IS COMING!! drag_handle drag_handle" at bounding box center [1136, 672] width 734 height 25
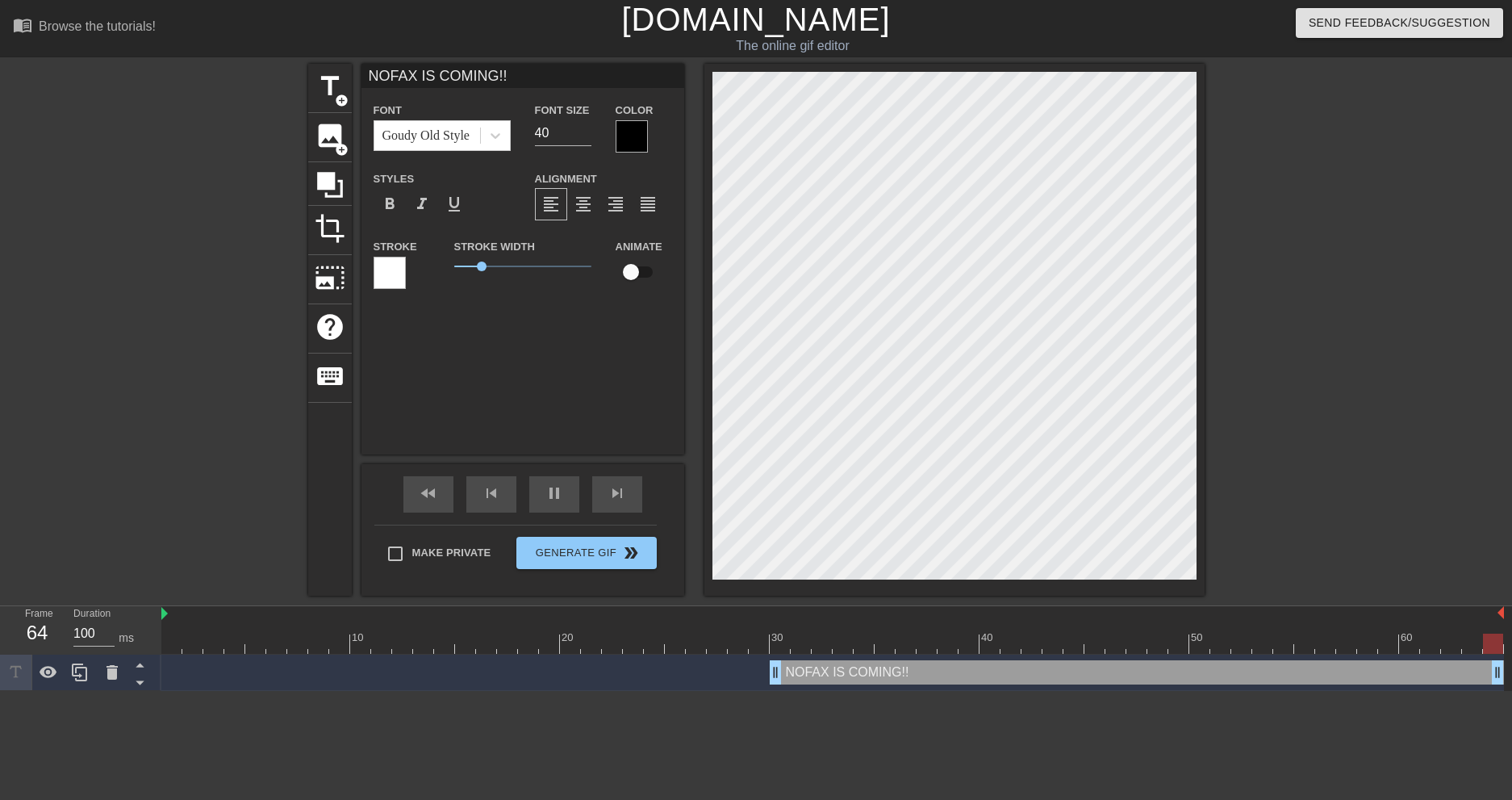
scroll to position [3, 3]
click at [550, 493] on span "pause" at bounding box center [554, 493] width 19 height 19
type input "NOFAX IS COMING!!"
type textarea "NOFAX IS COMING!!"
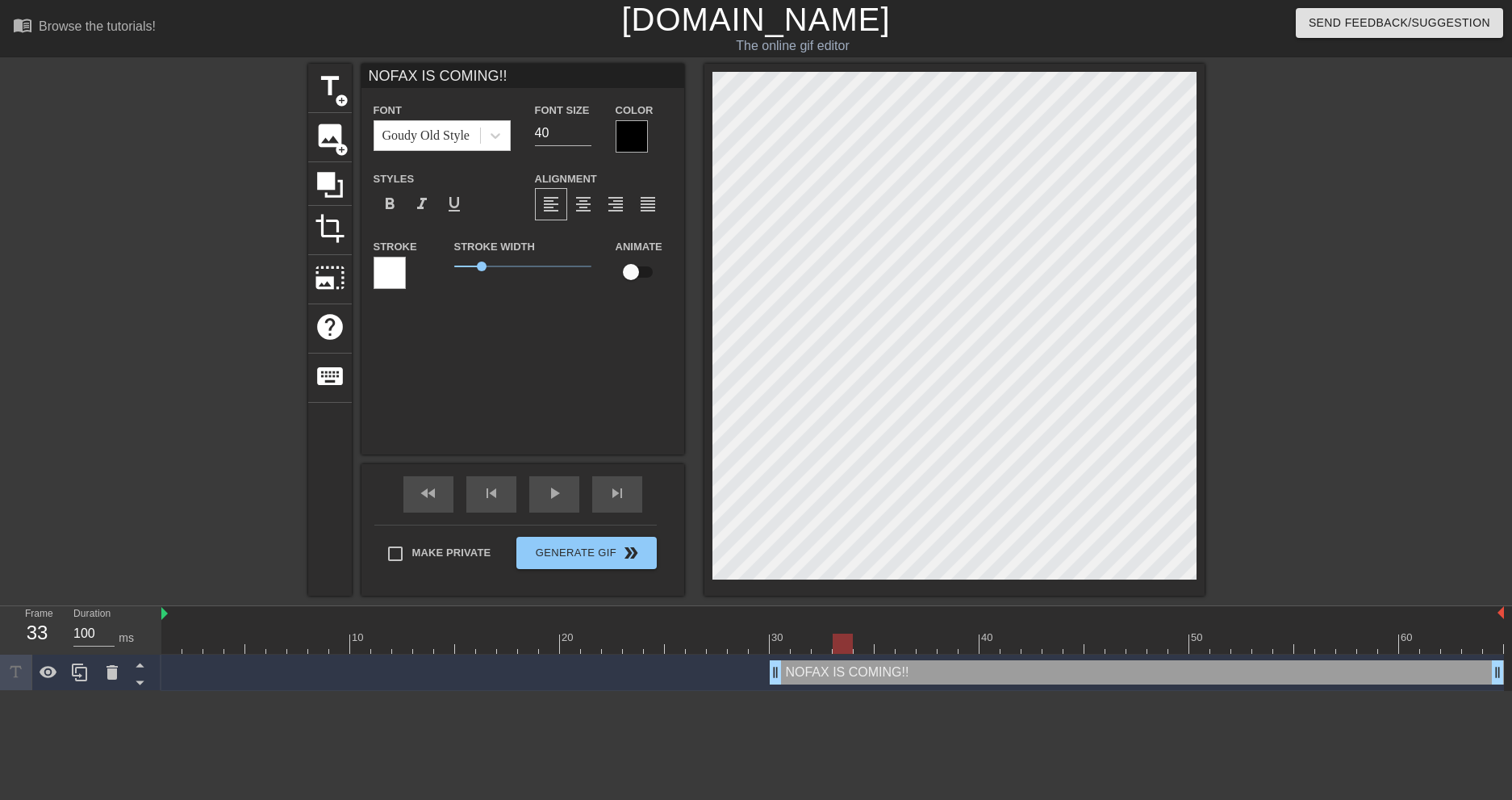
scroll to position [4, 4]
click at [581, 209] on span "format_align_center" at bounding box center [583, 204] width 19 height 19
type input "NOFAX IS COMING!!"
type input "41"
click at [584, 127] on input "41" at bounding box center [563, 133] width 56 height 26
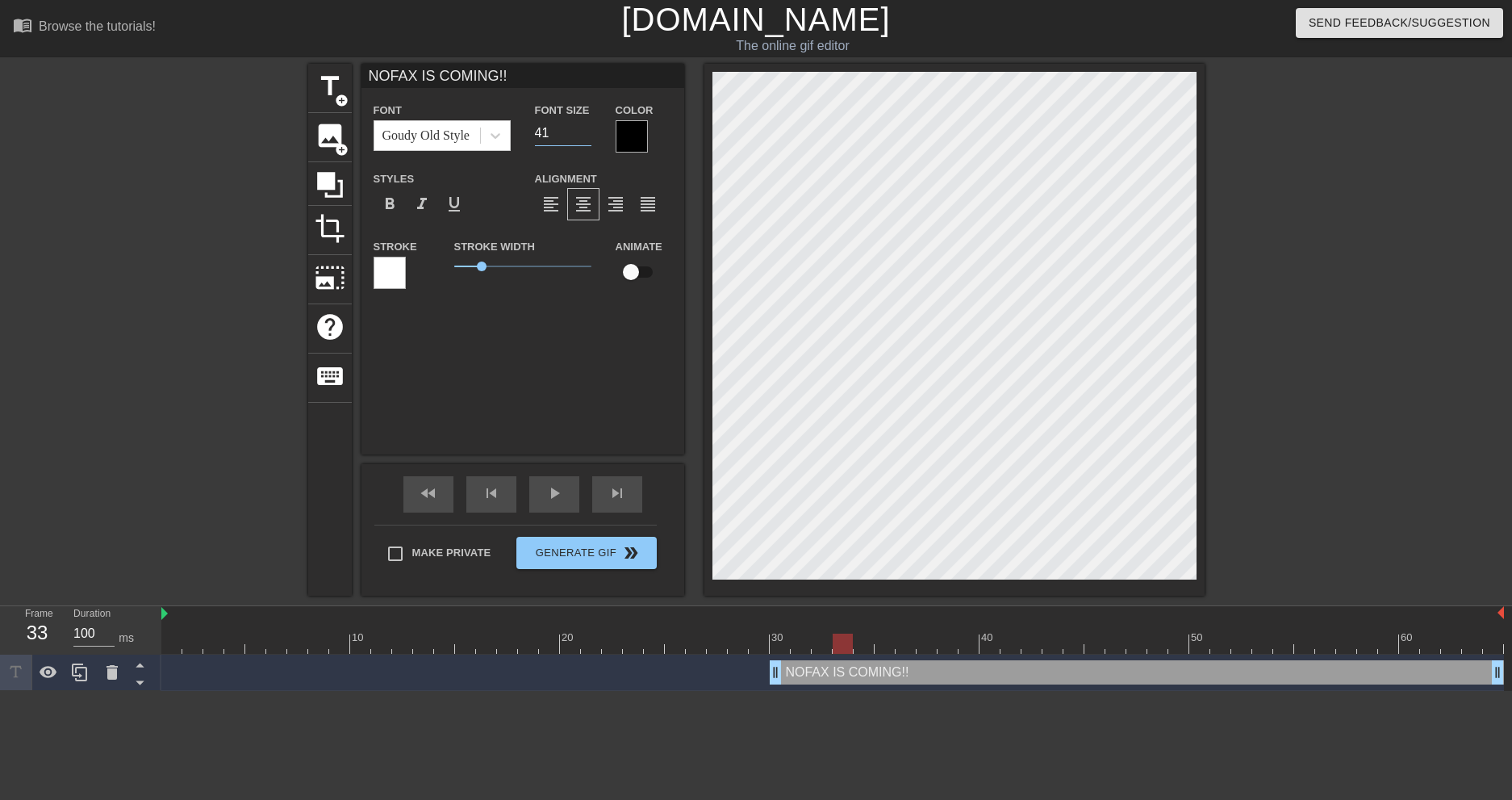
type input "NOFAX IS COMING!!"
type input "42"
click at [584, 127] on input "42" at bounding box center [563, 133] width 56 height 26
type input "NOFAX IS COMING!!"
type input "43"
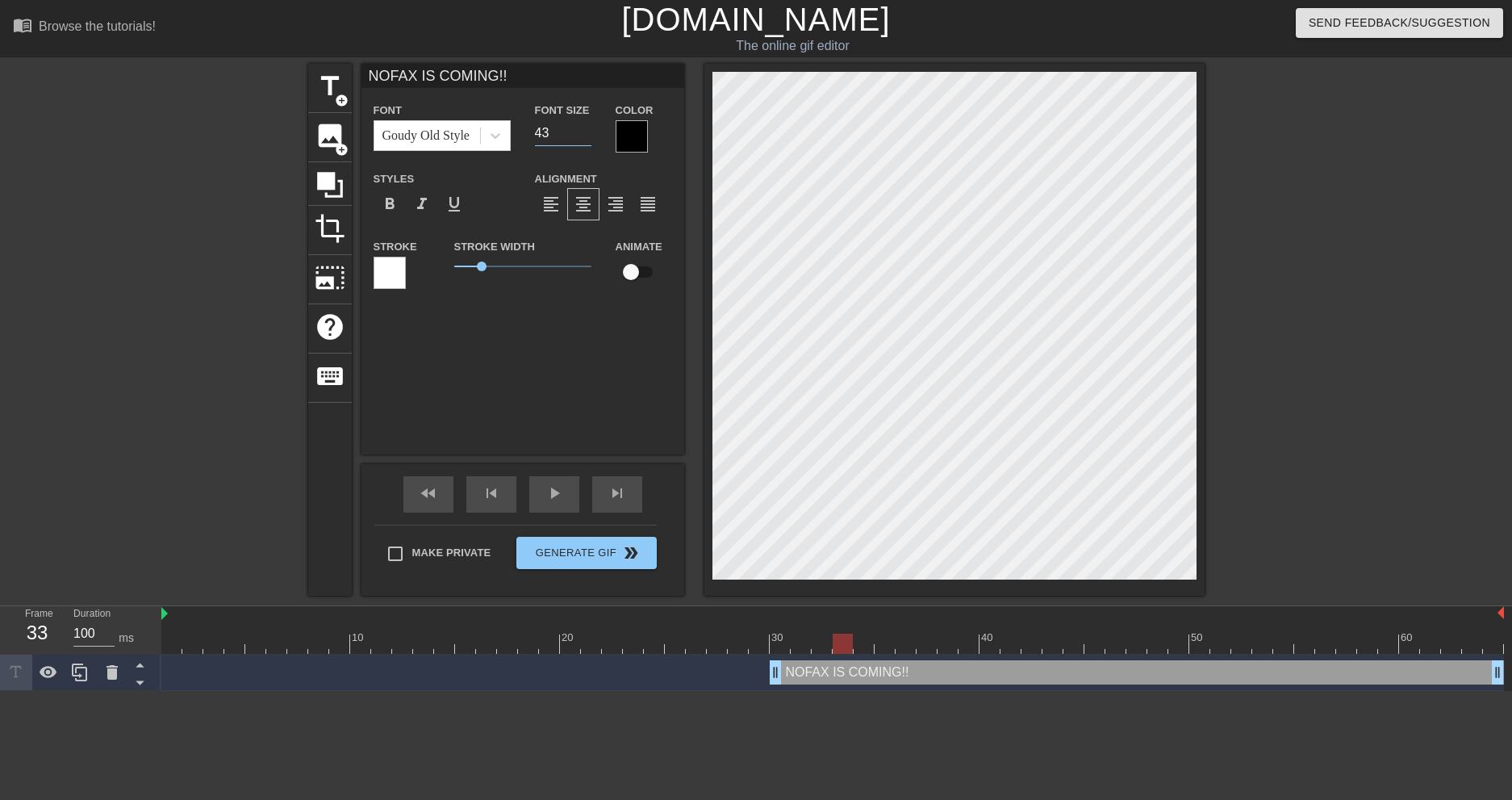
click at [584, 127] on input "43" at bounding box center [563, 133] width 56 height 26
type input "NOFAX IS COMING!!"
type input "44"
click at [584, 127] on input "44" at bounding box center [563, 133] width 56 height 26
click at [385, 275] on div at bounding box center [390, 273] width 33 height 33
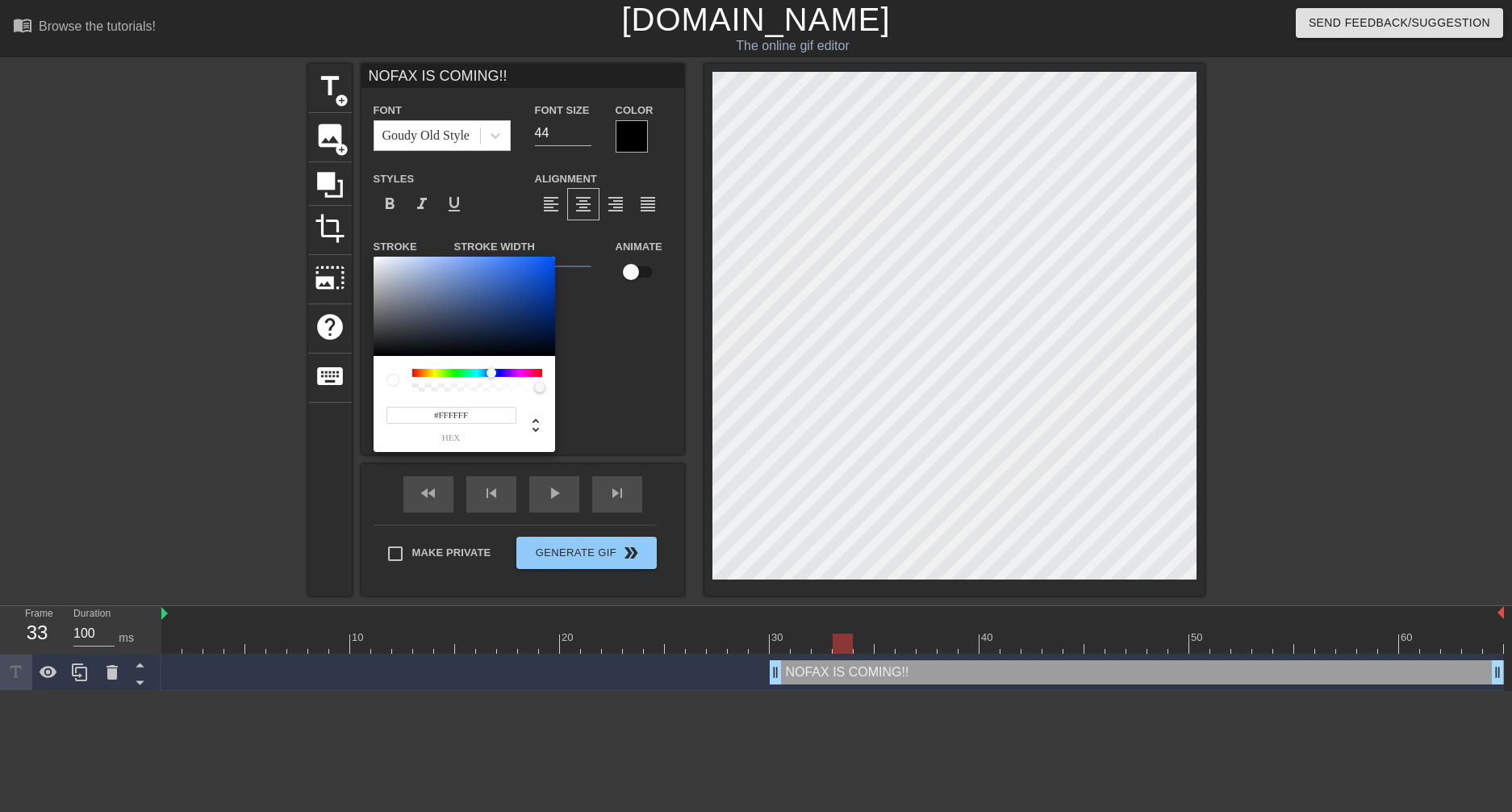
drag, startPoint x: 473, startPoint y: 369, endPoint x: 492, endPoint y: 371, distance: 19.1
click at [492, 371] on div at bounding box center [478, 372] width 130 height 8
type input "NOFAX IS COMING!!"
type input "#070F21"
type input "NOFAX IS COMING!!"
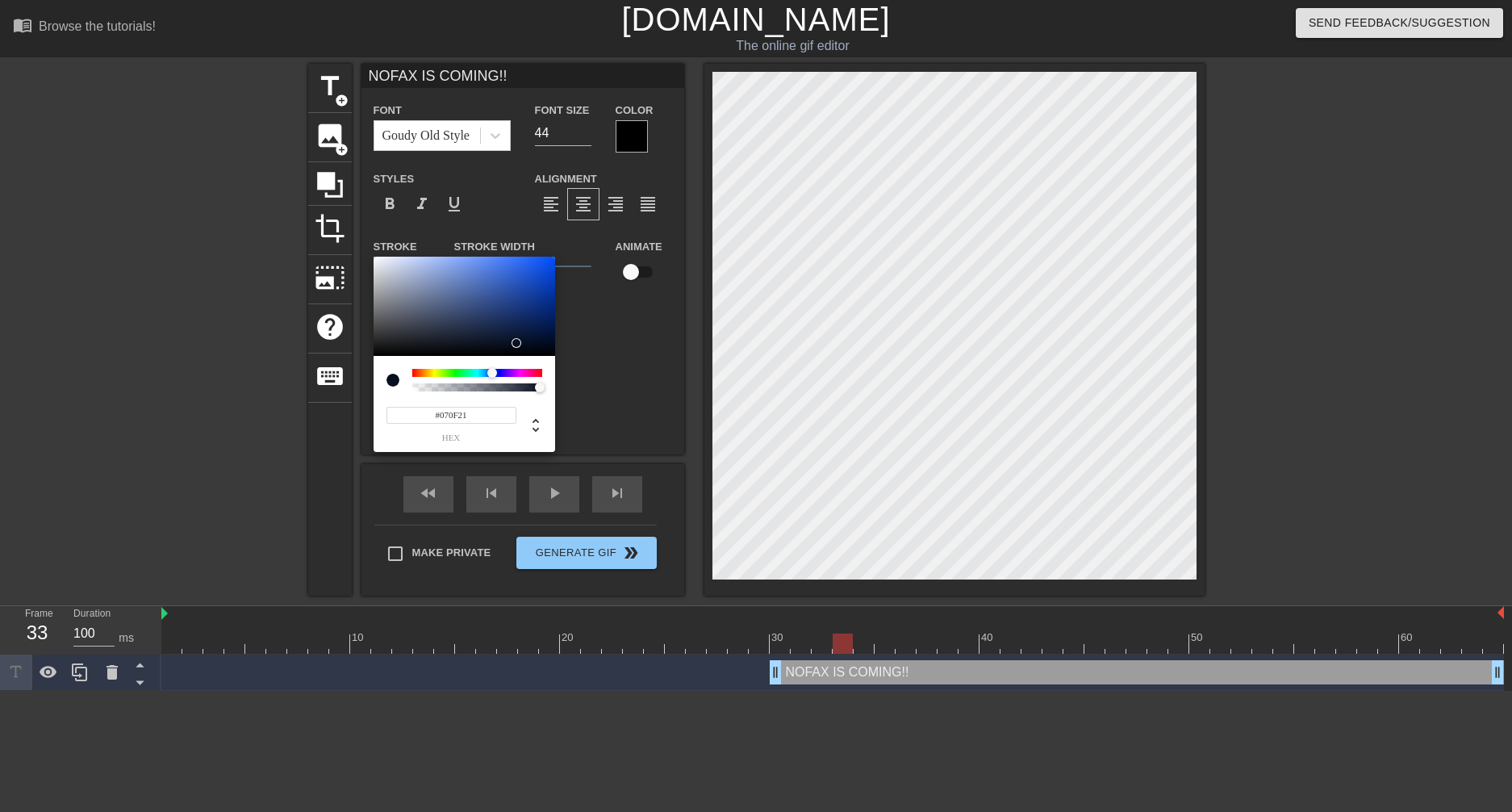
type input "#060E1F"
type input "NOFAX IS COMING!!"
type input "#030B1B"
type input "NOFAX IS COMING!!"
type input "#030A19"
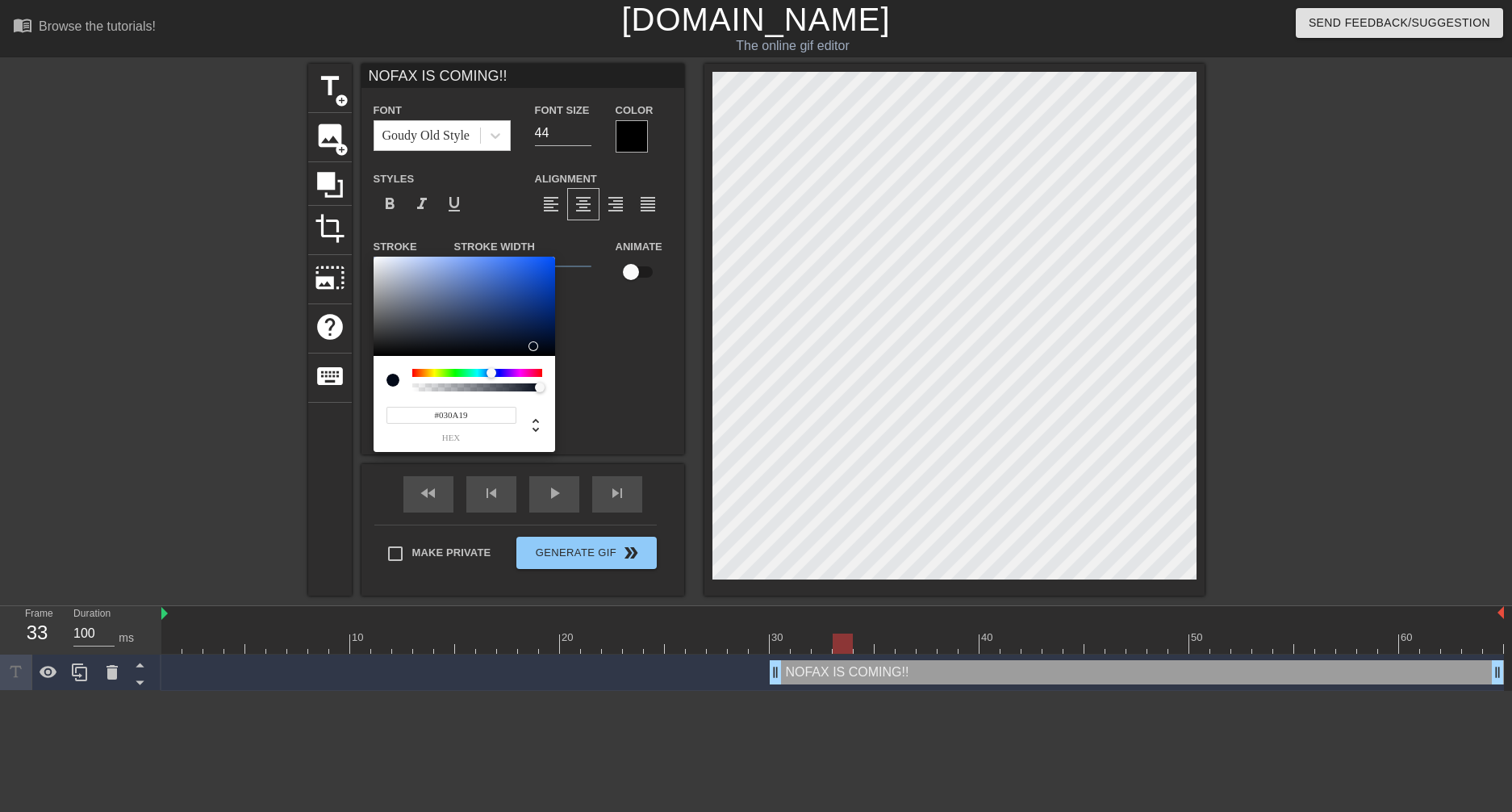
type input "NOFAX IS COMING!!"
type input "#01060F"
type input "NOFAX IS COMING!!"
type input "#01040B"
type input "NOFAX IS COMING!!"
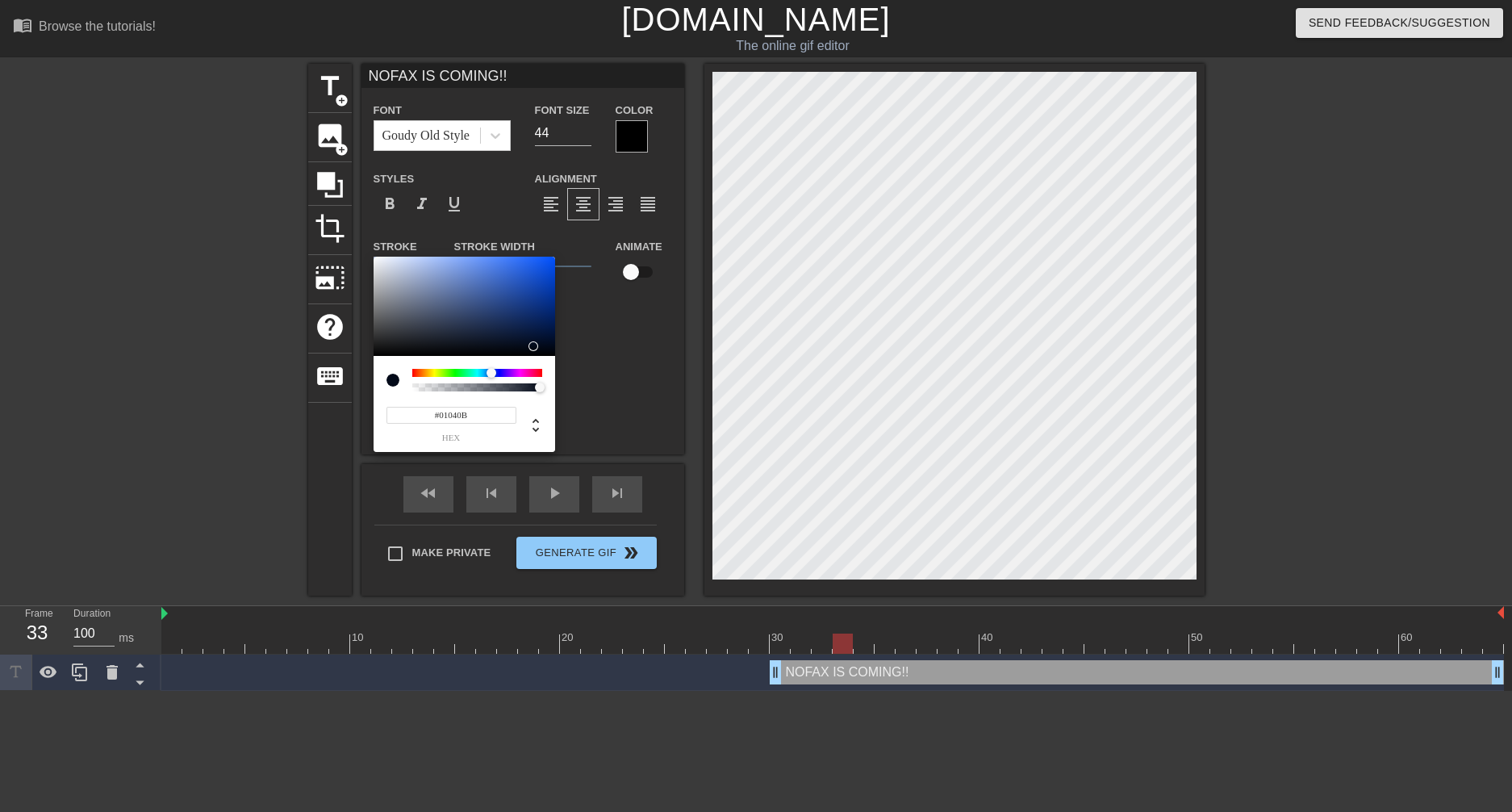
type input "#000000"
type input "NOFAX IS COMING!!"
drag, startPoint x: 519, startPoint y: 343, endPoint x: 550, endPoint y: 362, distance: 36.4
click at [550, 362] on div "#000000 hex" at bounding box center [464, 355] width 181 height 196
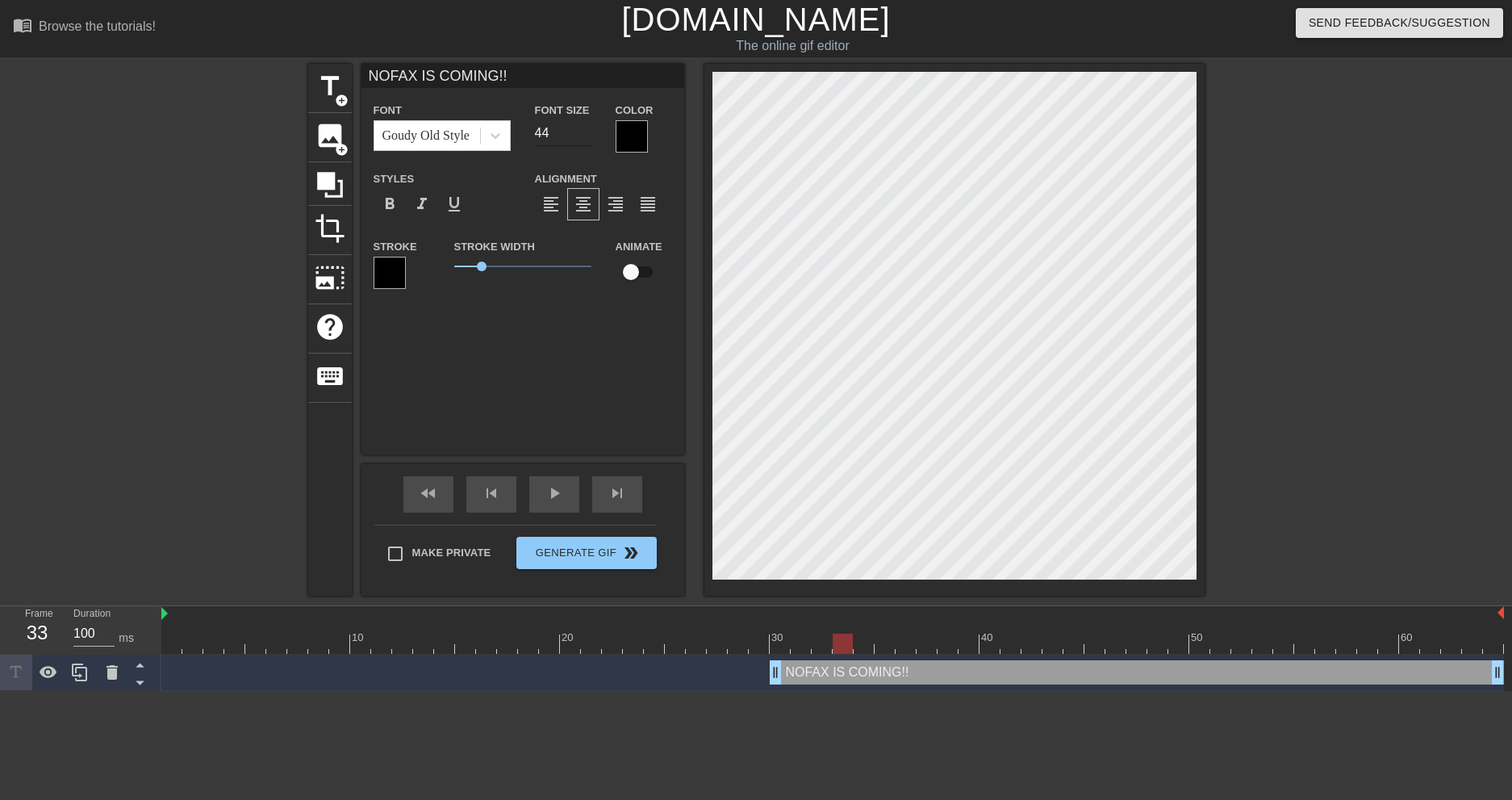
type input "NOFAX IS COMING!!"
type input "43"
click at [583, 135] on input "43" at bounding box center [563, 133] width 56 height 26
type input "NOFAX IS COMING!!"
type input "42"
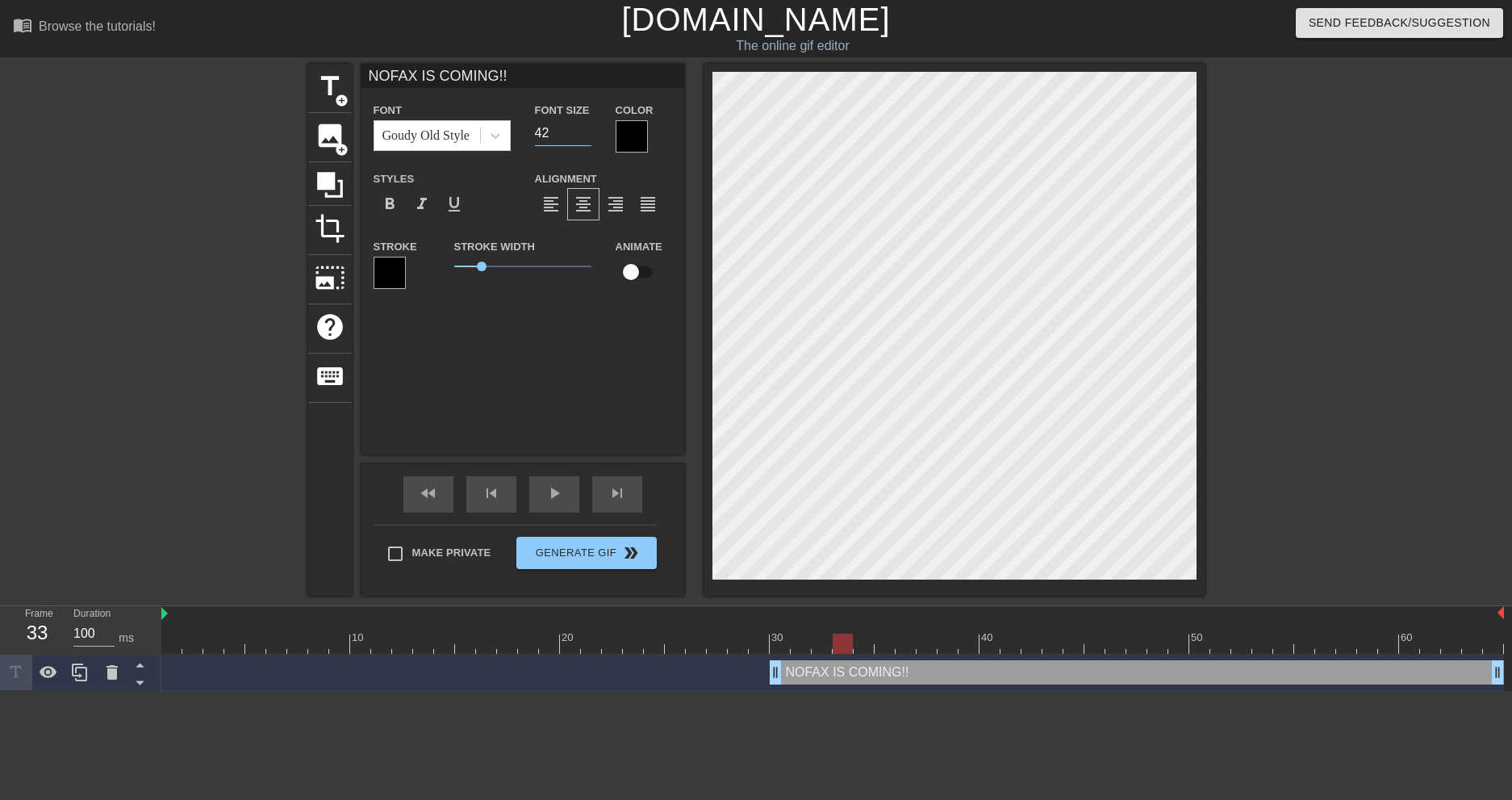
click at [583, 135] on input "42" at bounding box center [563, 133] width 56 height 26
type input "NOFAX IS COMING!!"
type input "41"
click at [583, 135] on input "41" at bounding box center [563, 133] width 56 height 26
type input "NOFAX IS COMING!!"
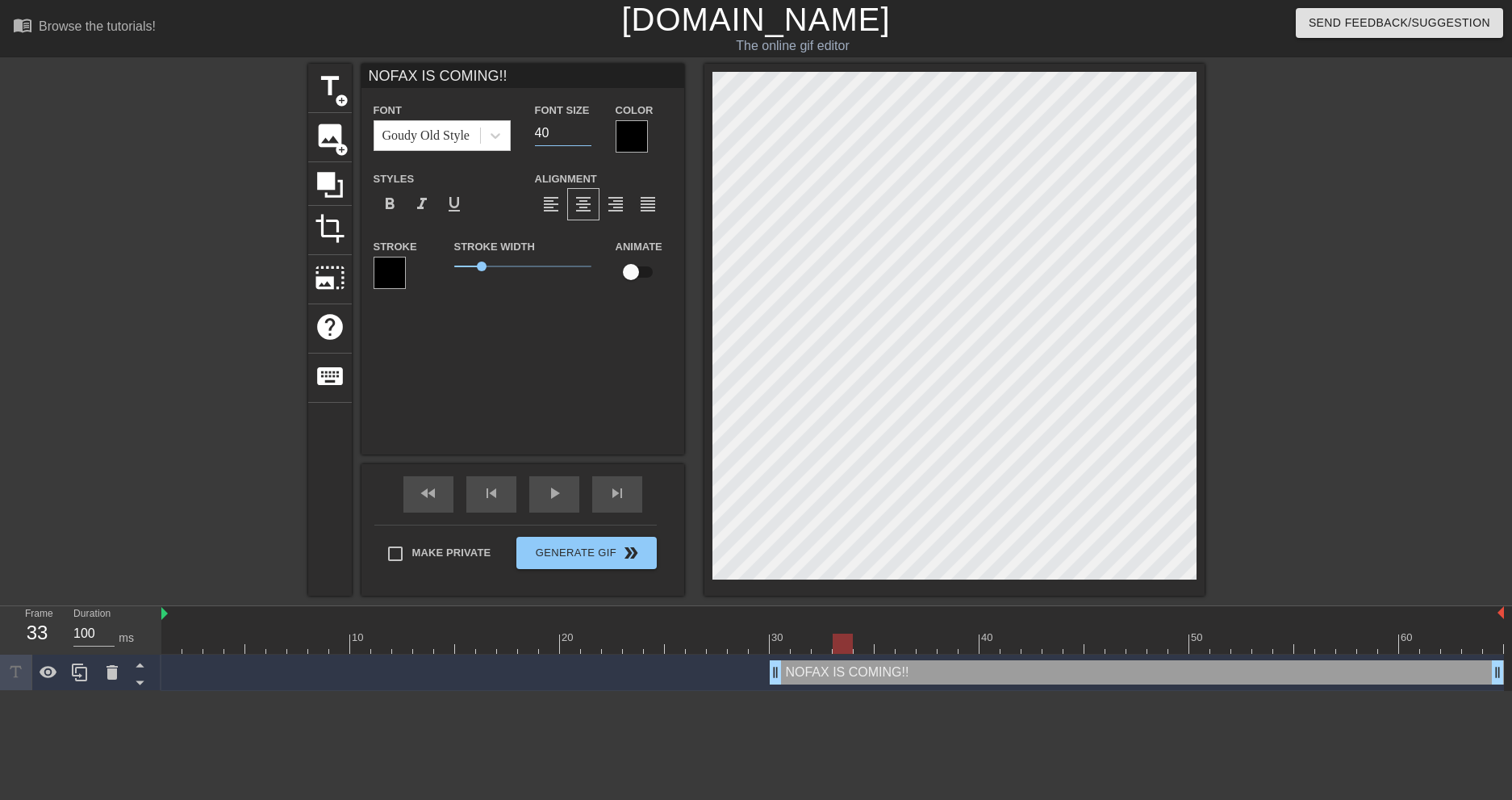
type input "40"
click at [583, 135] on input "40" at bounding box center [563, 133] width 56 height 26
click at [493, 691] on html "menu_book Browse the tutorials! [DOMAIN_NAME] The online gif editor Send Feedba…" at bounding box center [756, 345] width 1512 height 691
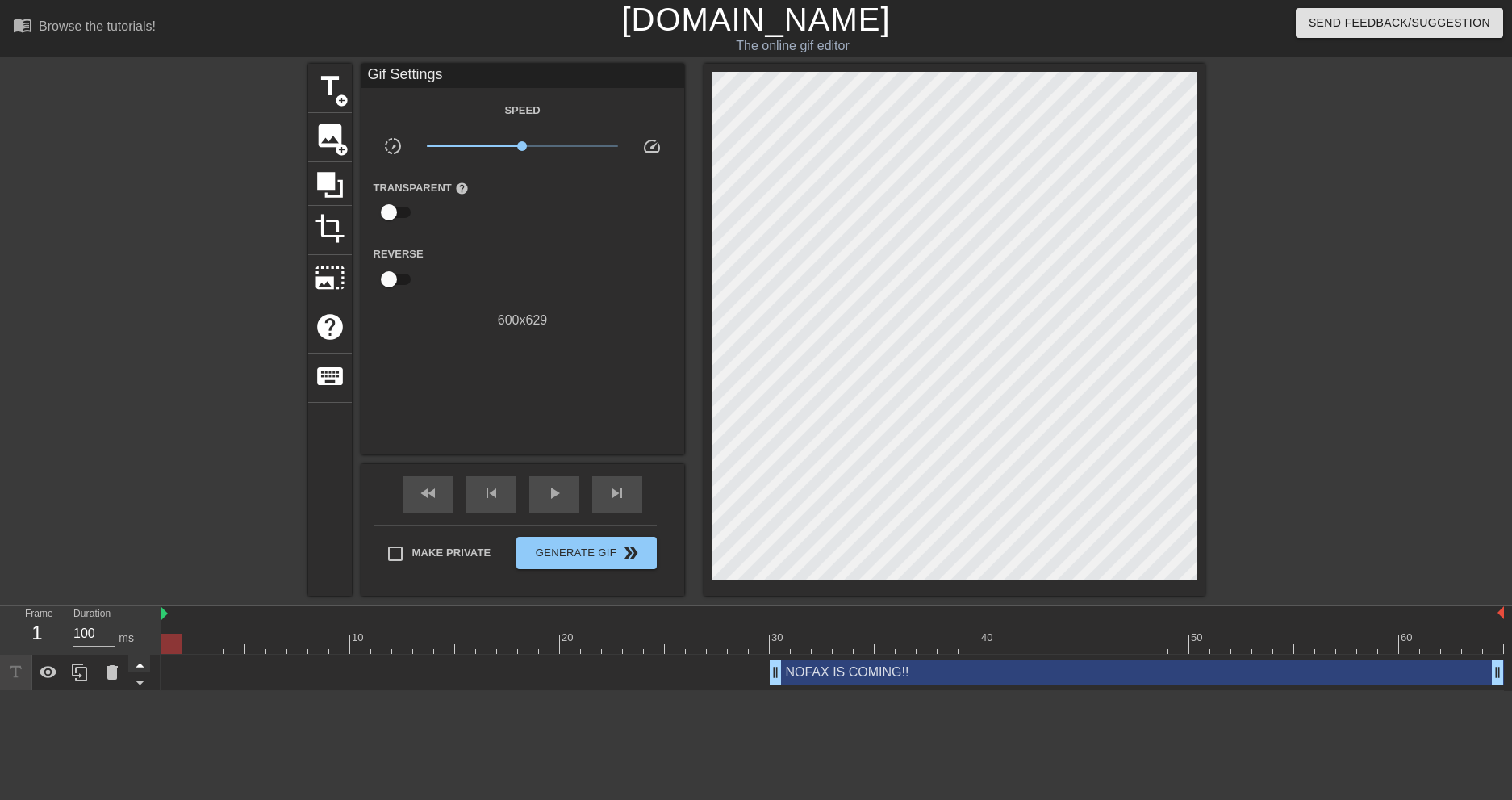
drag, startPoint x: 844, startPoint y: 638, endPoint x: 143, endPoint y: 666, distance: 701.6
click at [143, 666] on div "Frame 1 Duration 100 ms 10 20 30 40 50 60 NOFAX IS COMING!! drag_handle drag_ha…" at bounding box center [756, 649] width 1512 height 84
click at [562, 492] on span "play_arrow" at bounding box center [554, 493] width 19 height 19
click at [427, 552] on span "Make Private" at bounding box center [452, 553] width 79 height 16
click at [413, 552] on input "Make Private" at bounding box center [395, 554] width 34 height 34
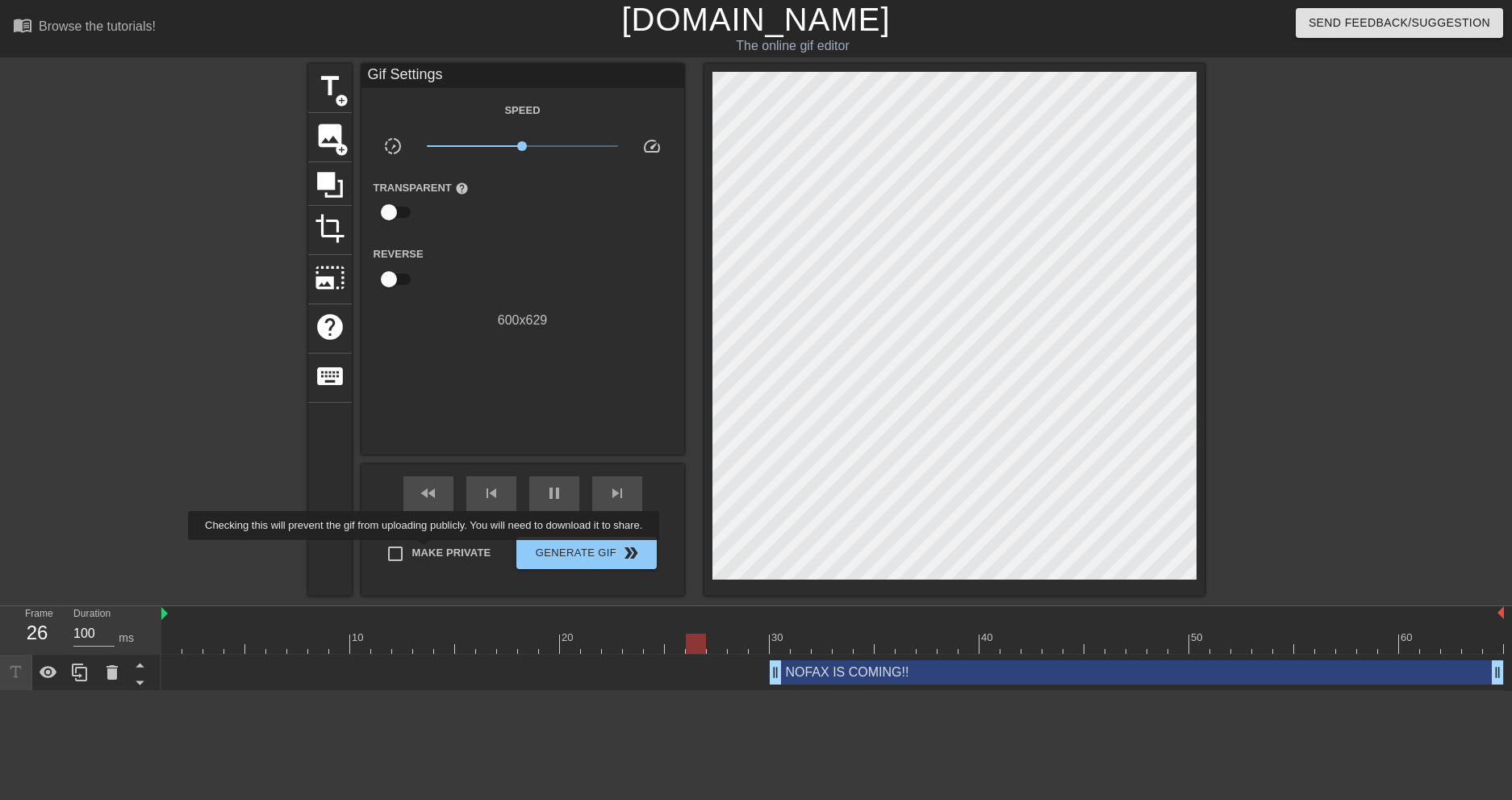
checkbox input "true"
click at [544, 545] on span "Generate Gif double_arrow" at bounding box center [586, 553] width 127 height 19
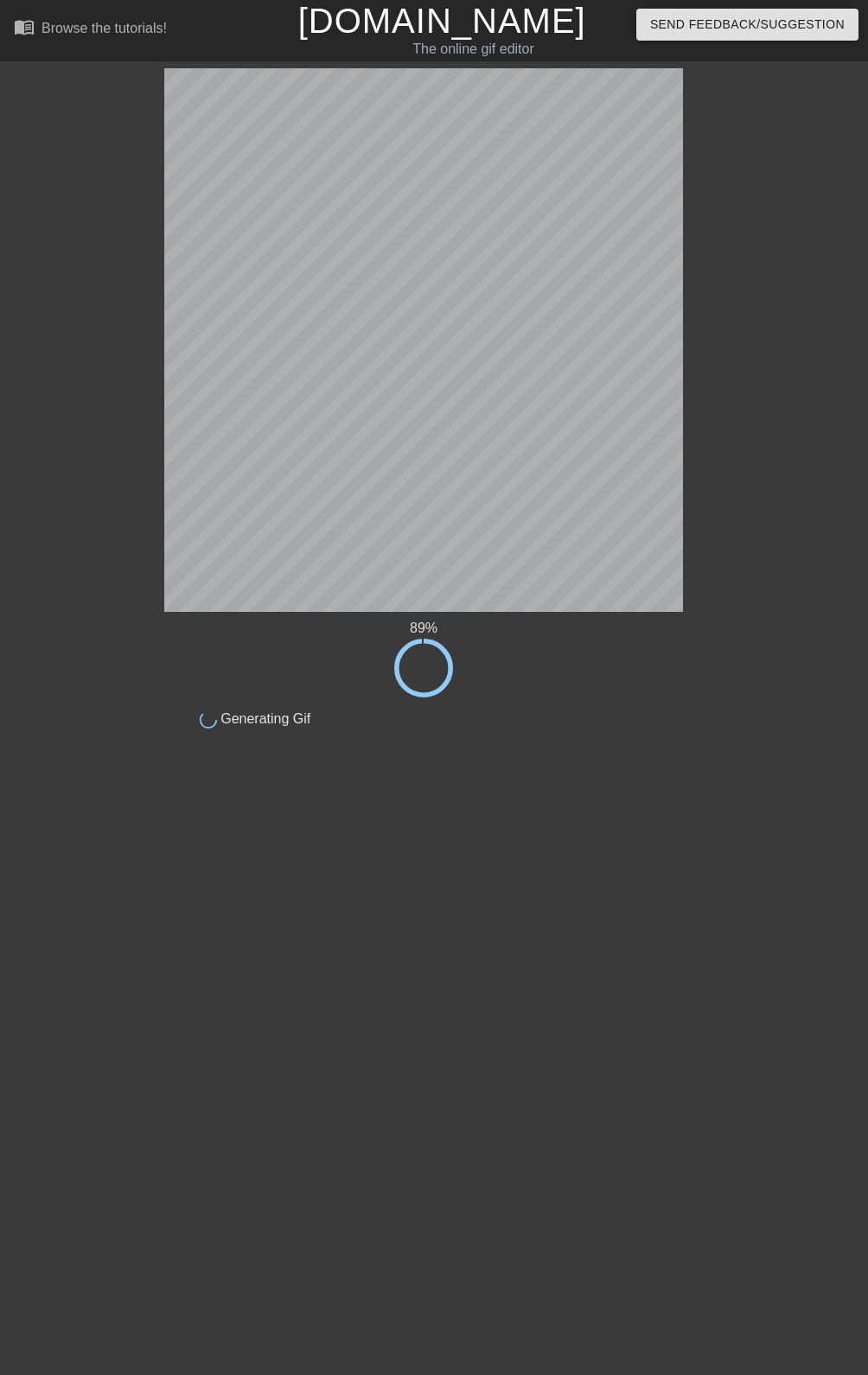
click at [569, 737] on html "menu_book Browse the tutorials! [DOMAIN_NAME] The online gif editor Send Feedba…" at bounding box center [434, 368] width 868 height 737
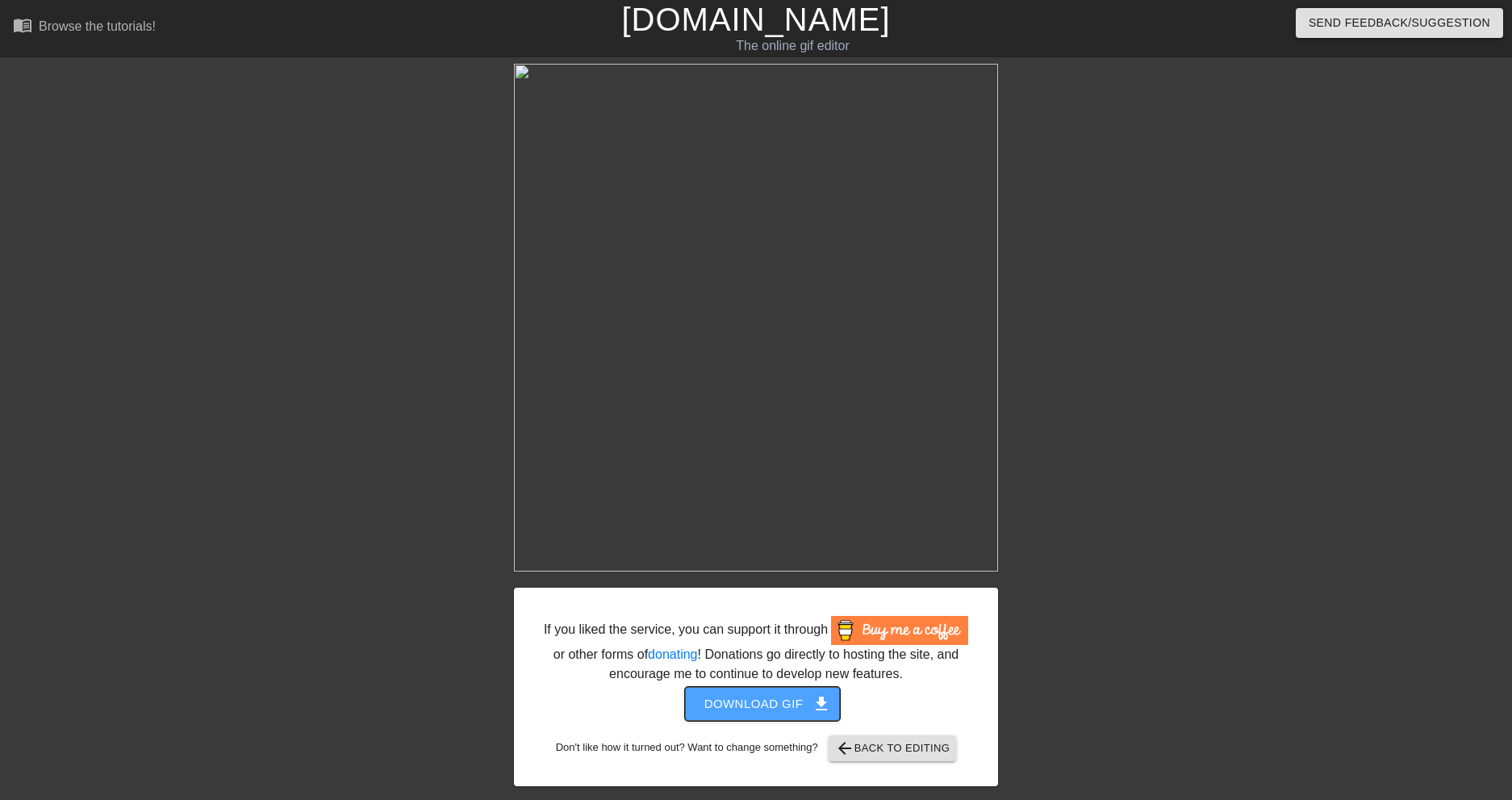
click at [793, 715] on span "Download gif get_app" at bounding box center [763, 704] width 117 height 21
click at [1096, 646] on div "If you liked the service, you can support it through or other forms of donating…" at bounding box center [756, 424] width 1512 height 723
